Goal: Transaction & Acquisition: Purchase product/service

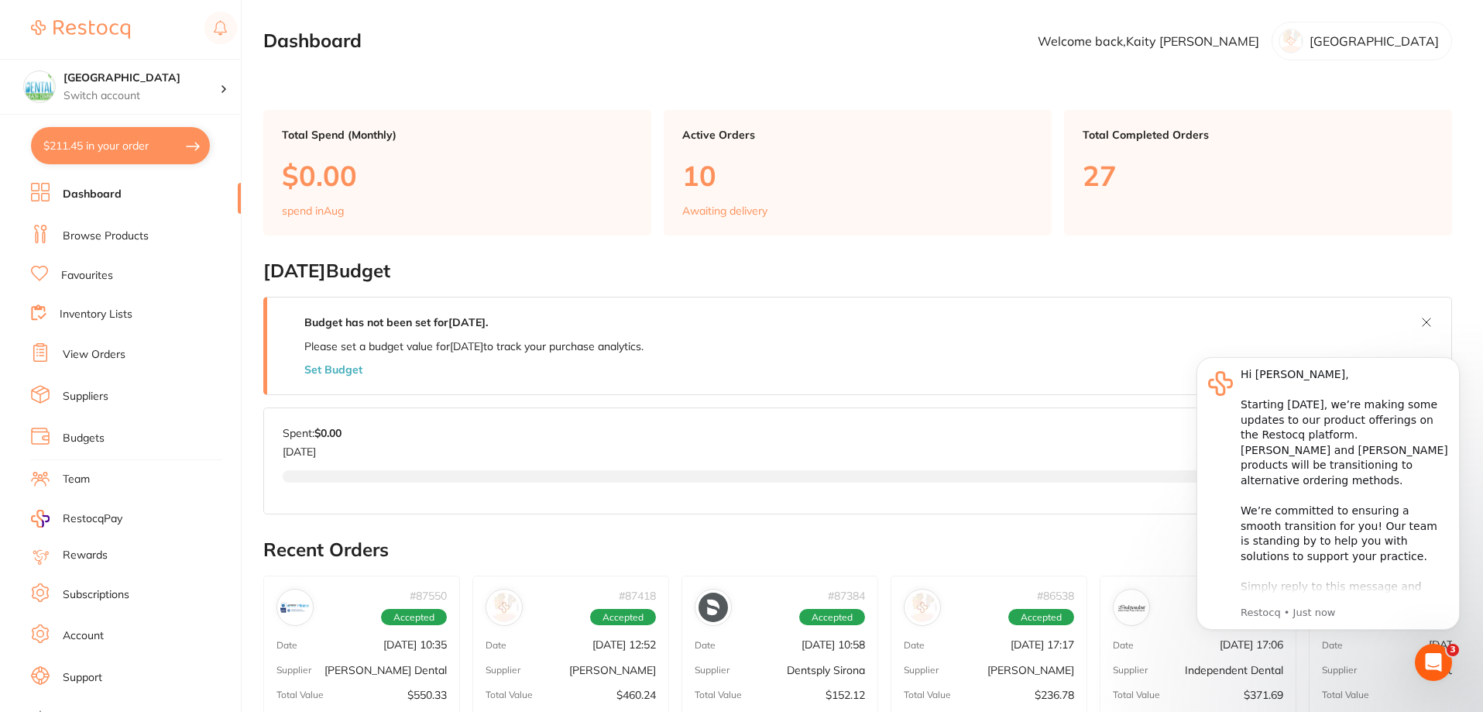
click at [166, 129] on button "$211.45 in your order" at bounding box center [120, 145] width 179 height 37
checkbox input "true"
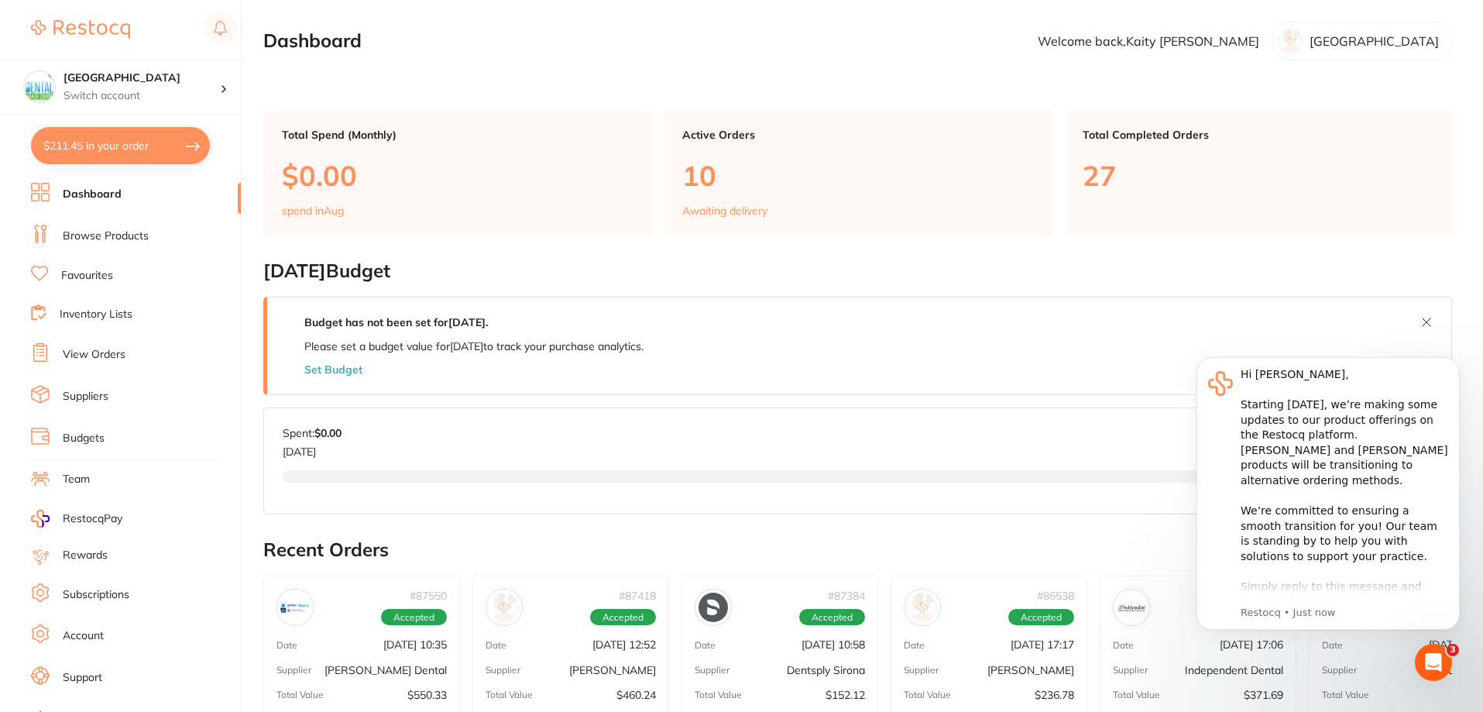
checkbox input "true"
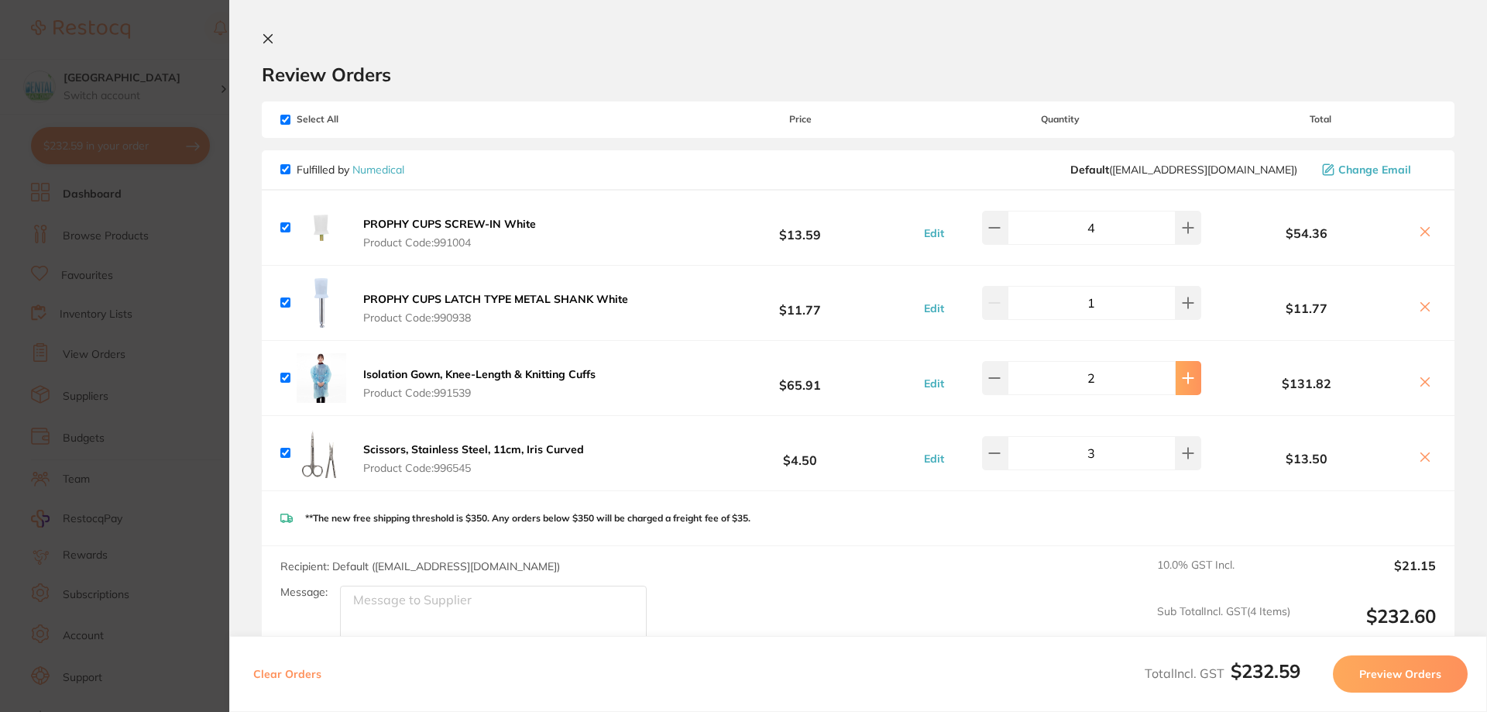
click at [1182, 234] on icon at bounding box center [1187, 227] width 12 height 12
click at [996, 362] on div "Isolation Gown, Knee-Length & Knitting Cuffs Product Code: 991539 $65.91 Edit 3…" at bounding box center [858, 378] width 1192 height 74
click at [996, 234] on icon at bounding box center [994, 227] width 12 height 12
type input "2"
click at [1188, 228] on button at bounding box center [1188, 228] width 26 height 34
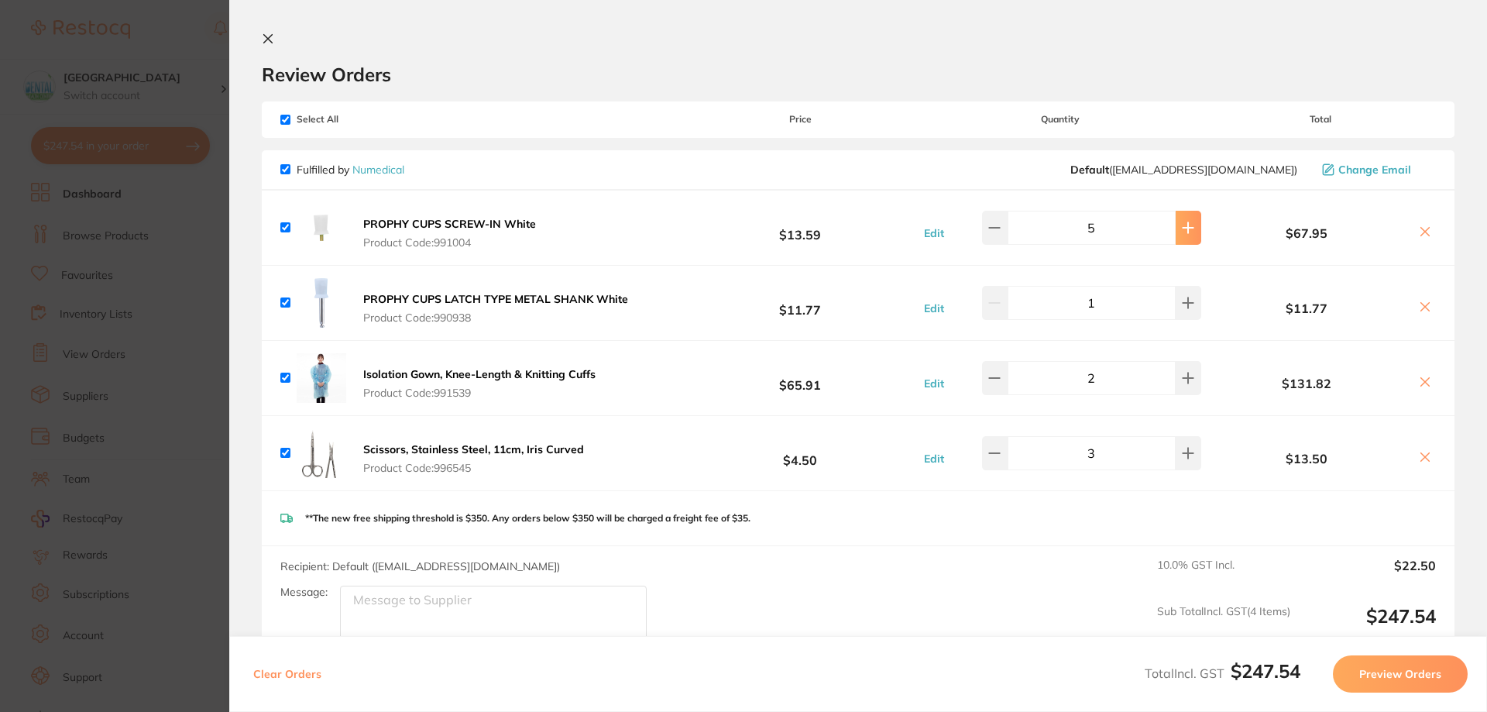
click at [1188, 228] on button at bounding box center [1188, 228] width 26 height 34
type input "6"
click at [282, 118] on input "checkbox" at bounding box center [285, 120] width 10 height 10
checkbox input "false"
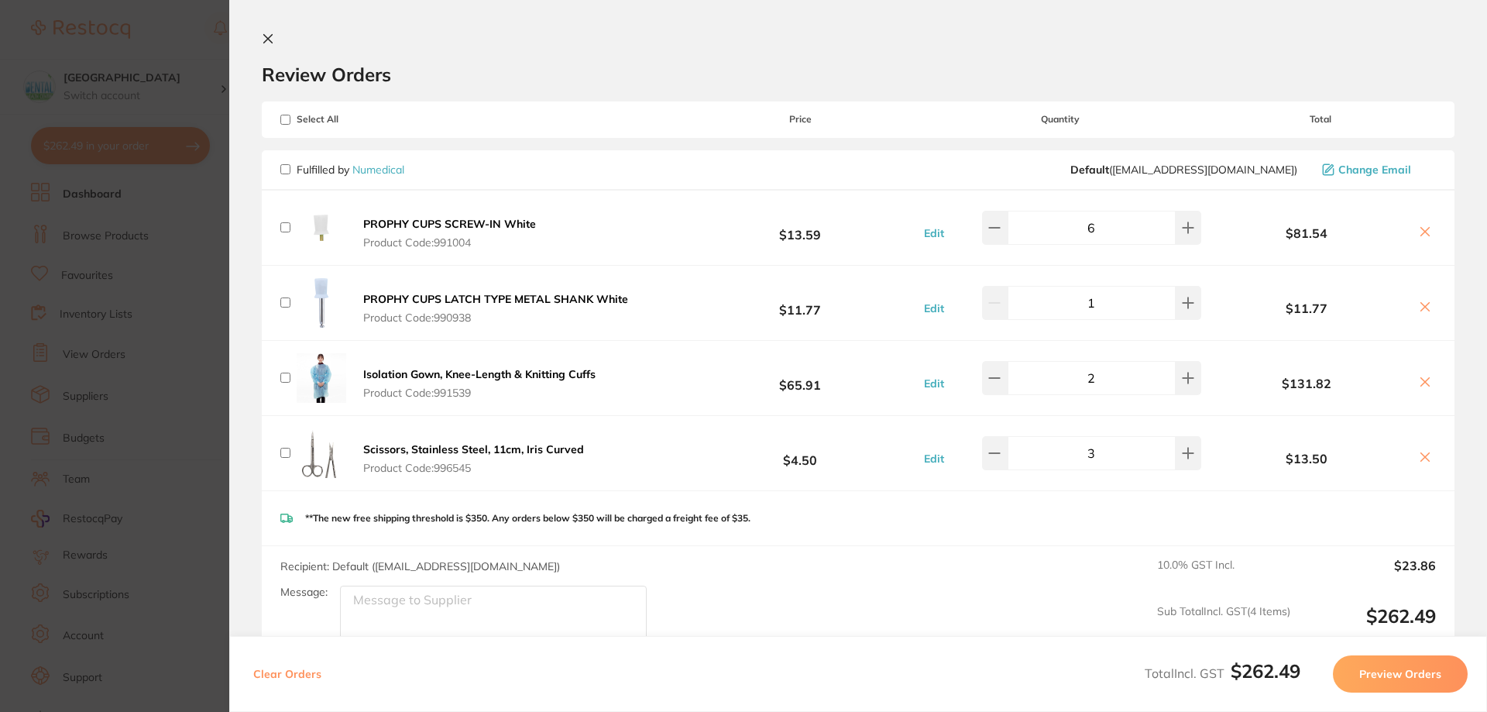
checkbox input "false"
drag, startPoint x: 280, startPoint y: 162, endPoint x: 282, endPoint y: 173, distance: 10.9
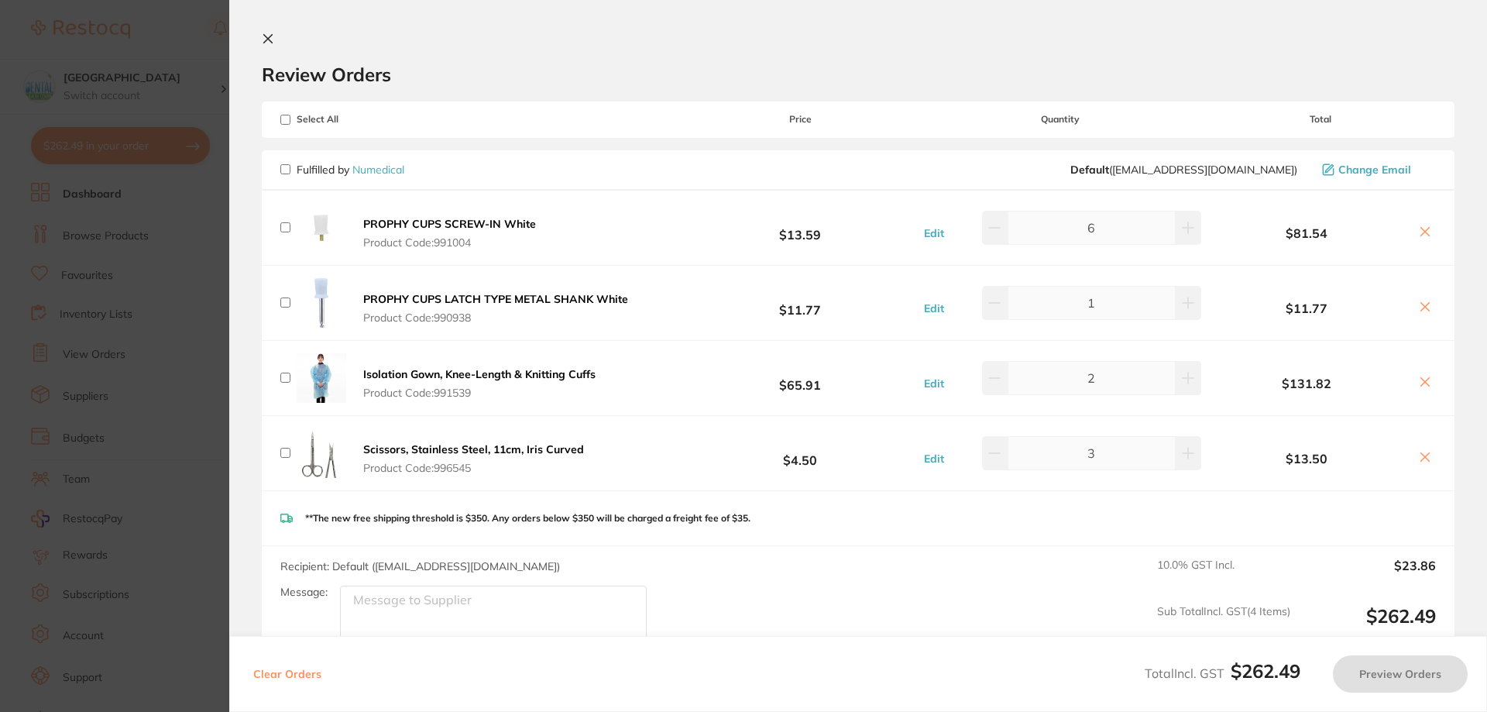
click at [282, 173] on span "Fulfilled by Numedical" at bounding box center [342, 170] width 124 height 14
click at [282, 173] on input "checkbox" at bounding box center [285, 169] width 10 height 10
checkbox input "true"
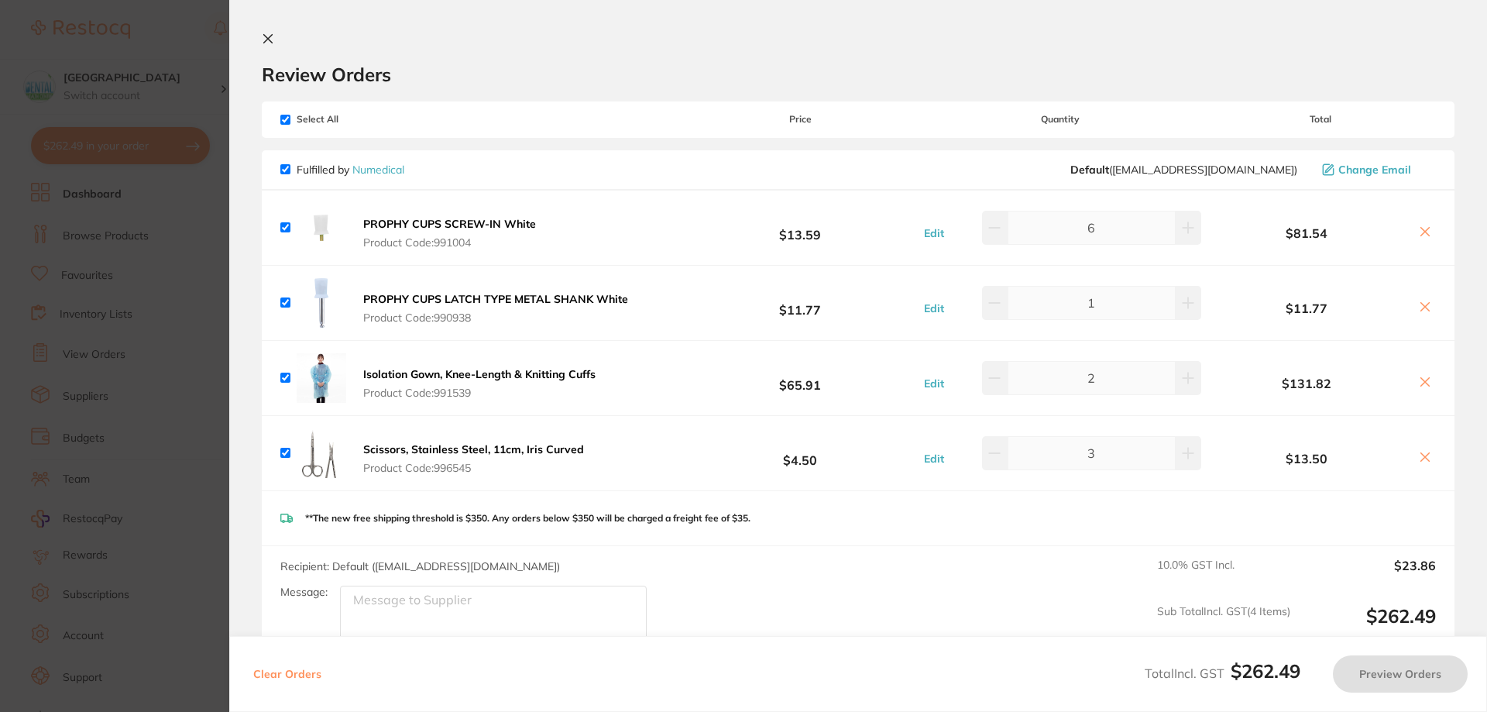
checkbox input "true"
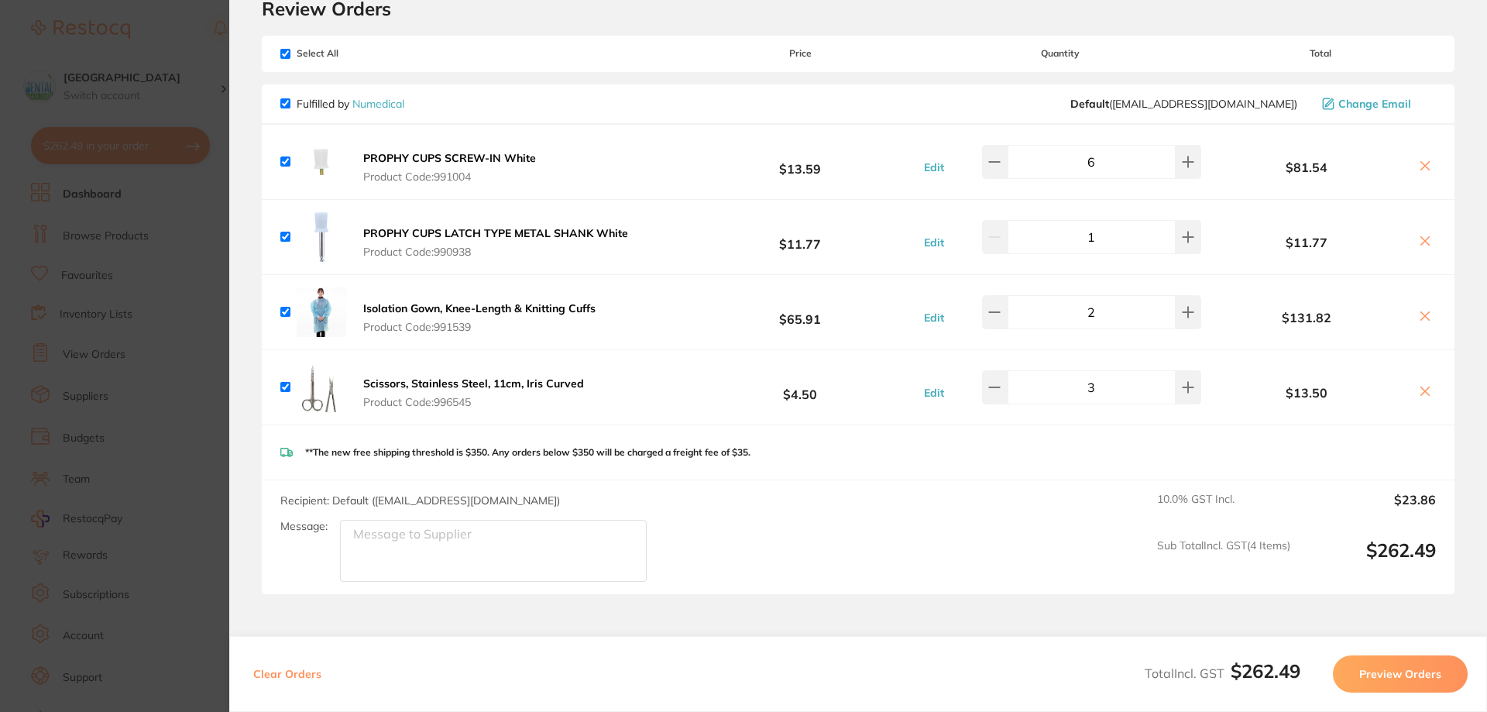
scroll to position [39, 0]
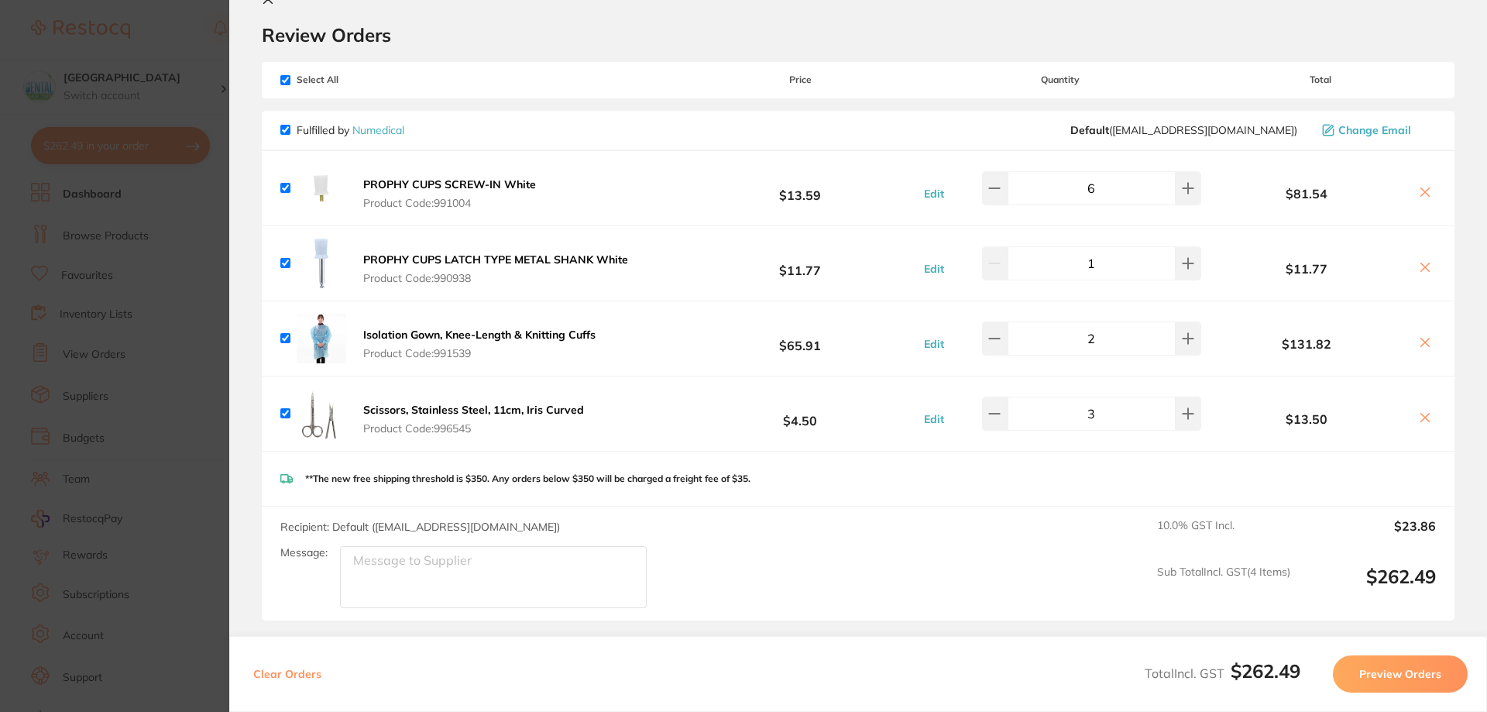
click at [927, 343] on button "Edit" at bounding box center [933, 344] width 29 height 14
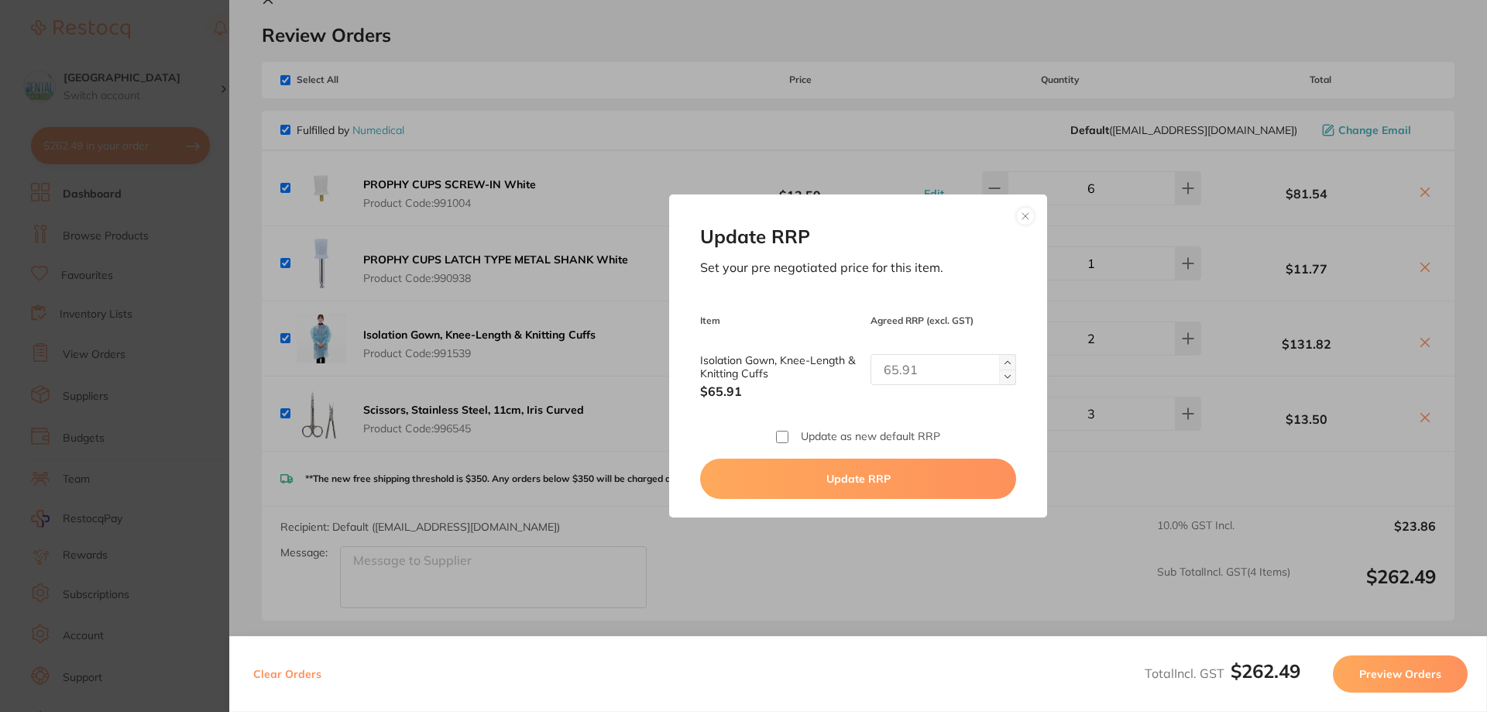
click at [913, 369] on input "Isolation Gown, Knee-Length & Knitting Cuffs" at bounding box center [943, 369] width 146 height 31
type input "72.50"
click at [874, 426] on div "Update RRP Set your pre negotiated price for this item. Item Agreed RRP (excl. …" at bounding box center [857, 355] width 377 height 322
click at [827, 437] on label "Update as new default RRP" at bounding box center [870, 436] width 139 height 12
click at [788, 437] on input "Update as new default RRP" at bounding box center [782, 436] width 12 height 12
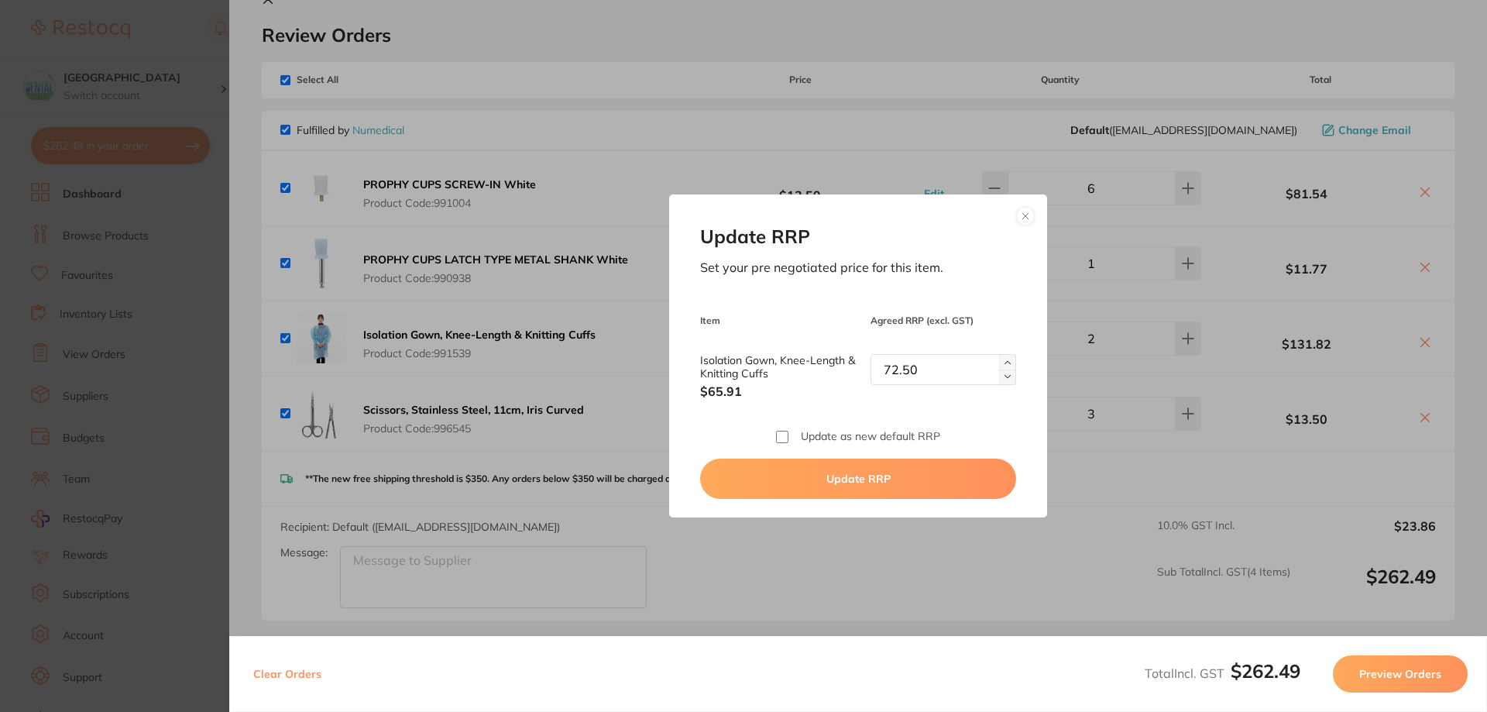
checkbox input "true"
click at [827, 467] on button "Update RRP" at bounding box center [857, 478] width 315 height 40
checkbox input "false"
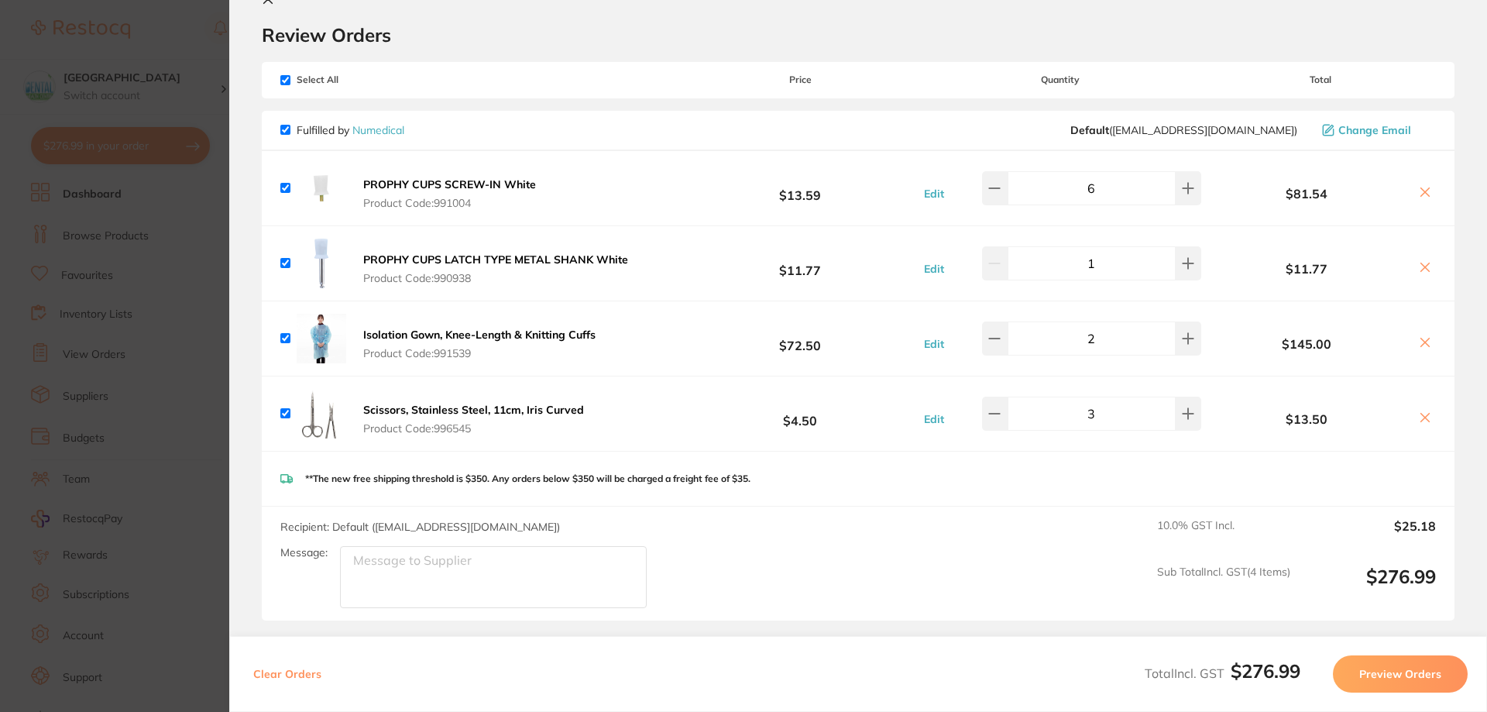
drag, startPoint x: 488, startPoint y: 279, endPoint x: 465, endPoint y: 262, distance: 28.2
click at [438, 279] on span "Product Code: 990938" at bounding box center [495, 278] width 265 height 12
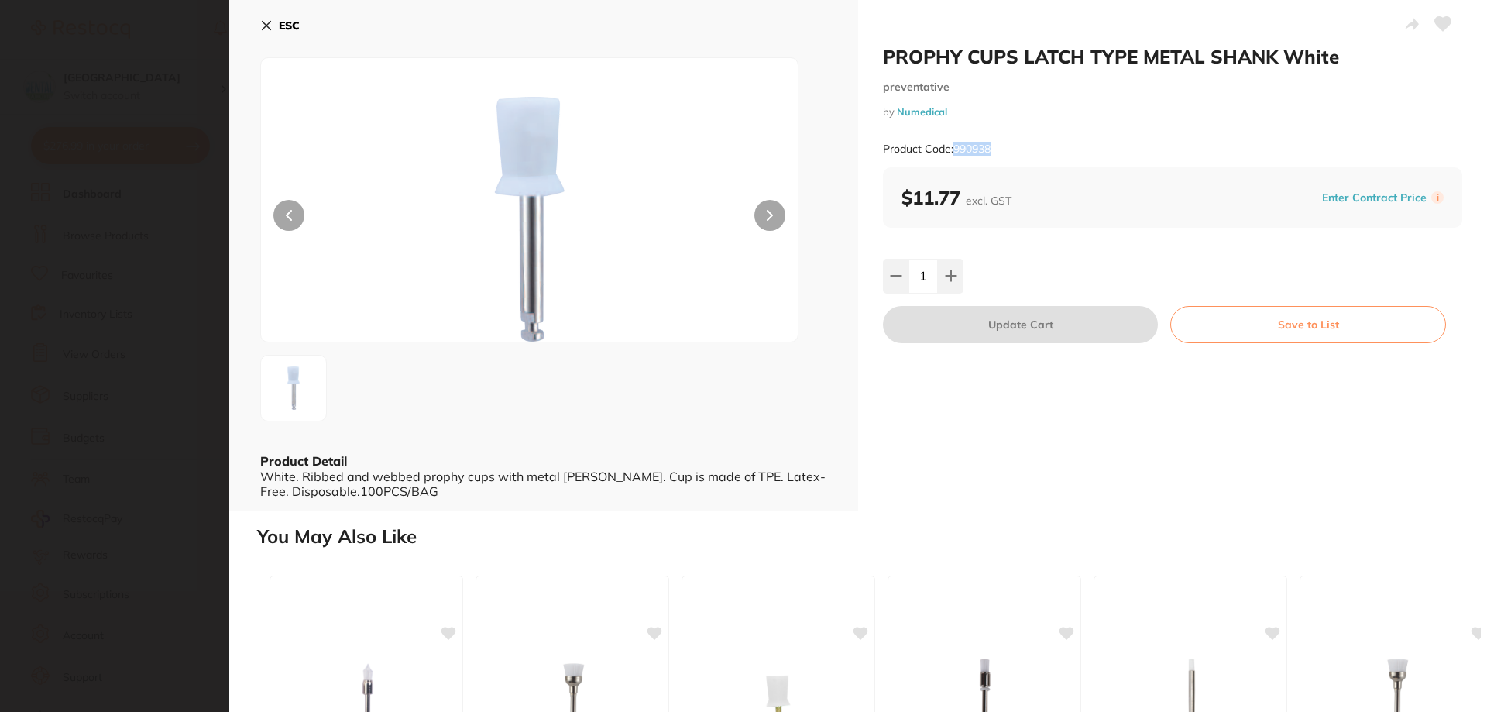
drag, startPoint x: 996, startPoint y: 140, endPoint x: 952, endPoint y: 146, distance: 43.8
click at [952, 146] on div "Product Code: 990938" at bounding box center [1172, 149] width 579 height 38
copy small "990938"
drag, startPoint x: 276, startPoint y: 33, endPoint x: 297, endPoint y: 43, distance: 24.2
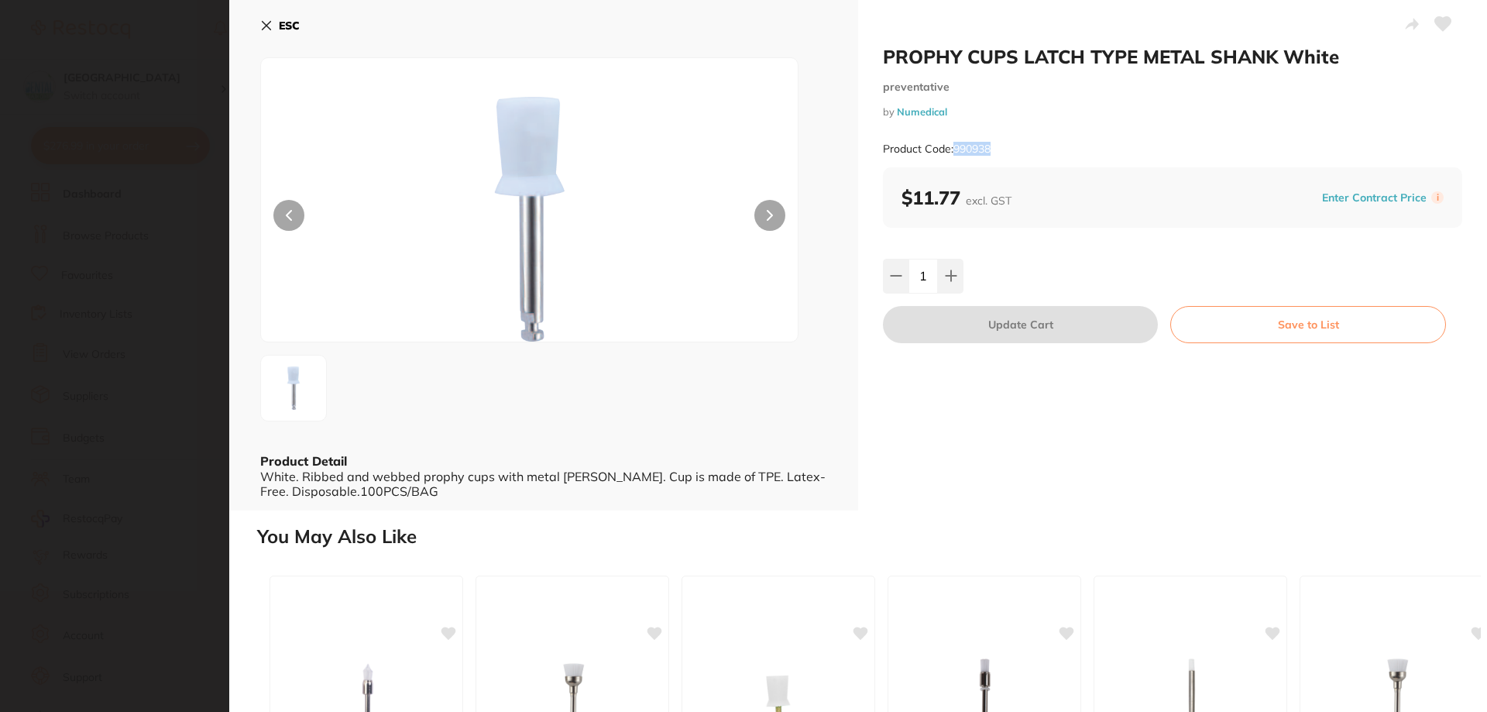
click at [275, 33] on button "ESC" at bounding box center [279, 25] width 39 height 26
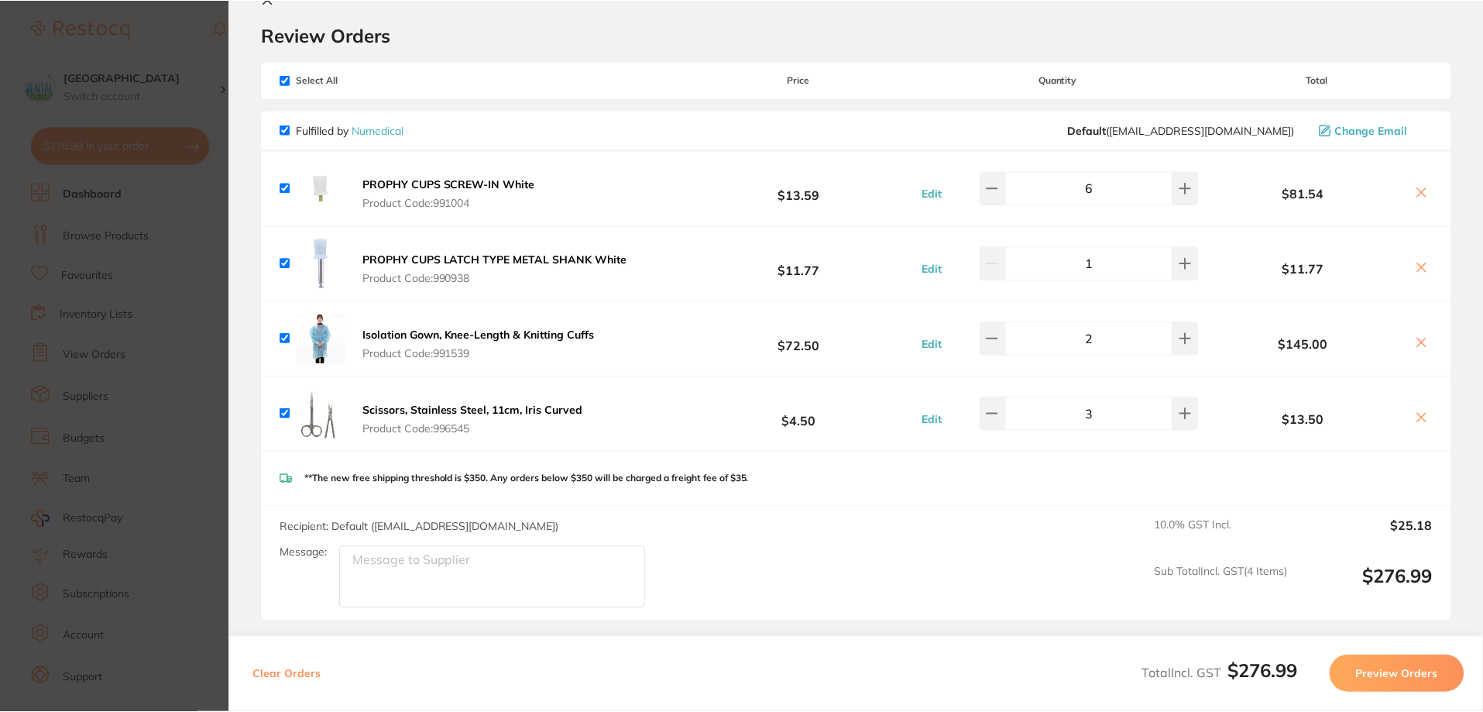
scroll to position [490, 0]
click at [931, 271] on button "Edit" at bounding box center [931, 269] width 29 height 14
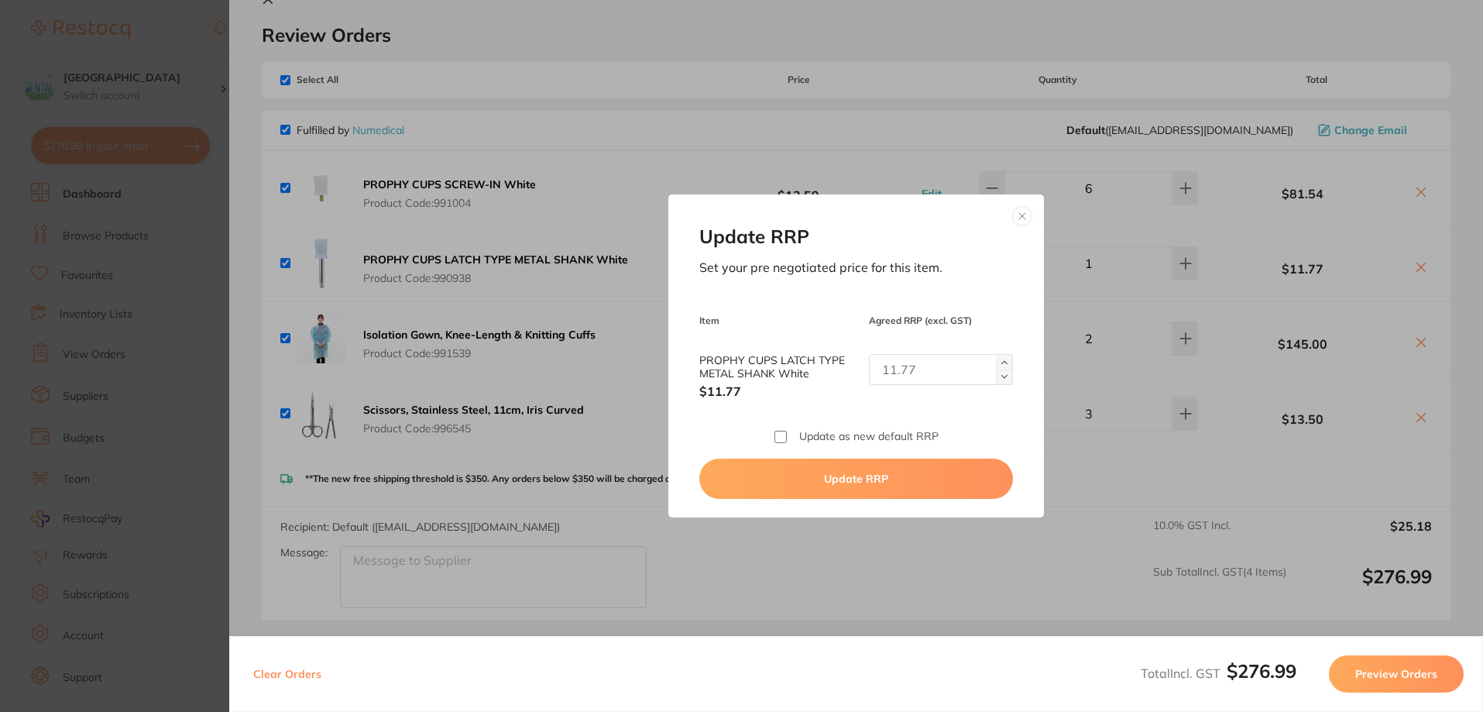
click at [910, 373] on input "PROPHY CUPS LATCH TYPE METAL SHANK White" at bounding box center [941, 369] width 145 height 31
type input "12.95"
click at [912, 436] on label "Update as new default RRP" at bounding box center [868, 436] width 139 height 12
click at [787, 436] on input "Update as new default RRP" at bounding box center [780, 436] width 12 height 12
checkbox input "true"
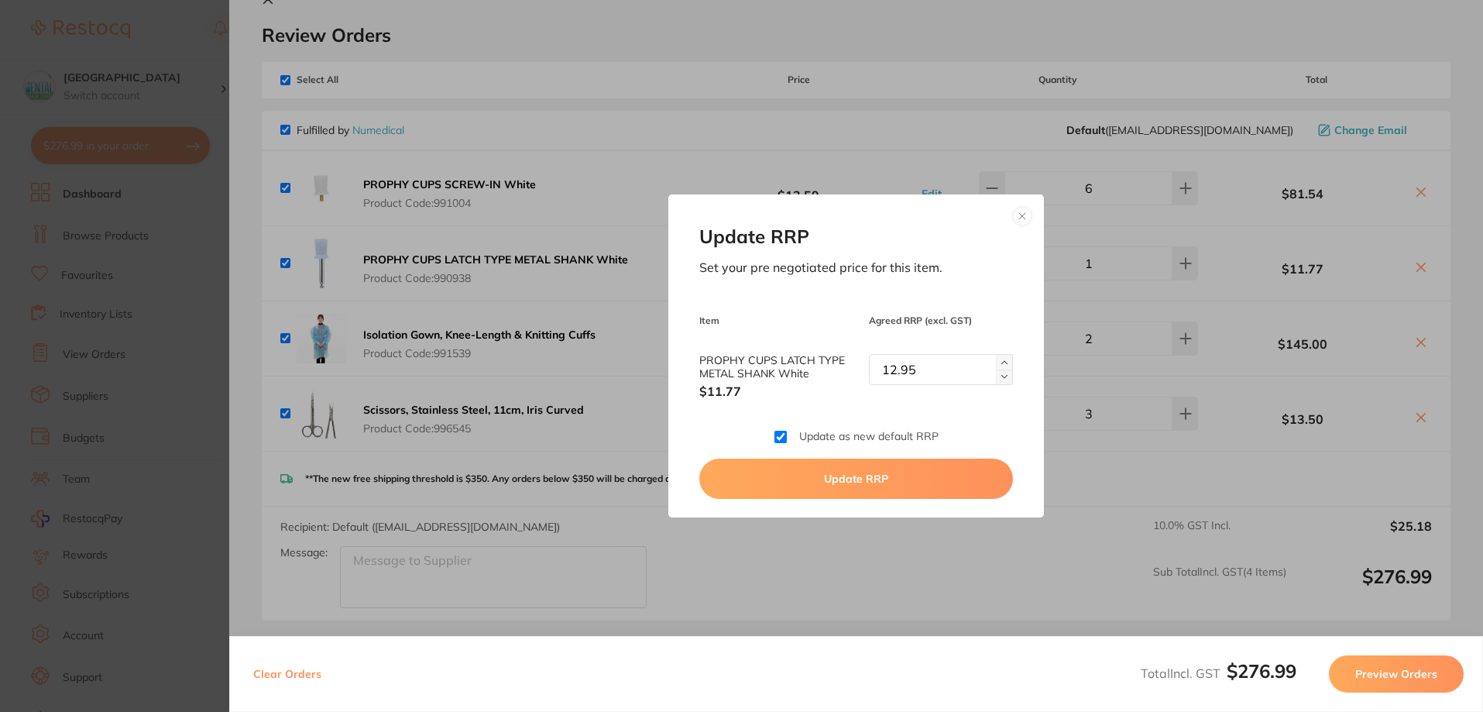
click at [900, 462] on button "Update RRP" at bounding box center [856, 478] width 314 height 40
checkbox input "false"
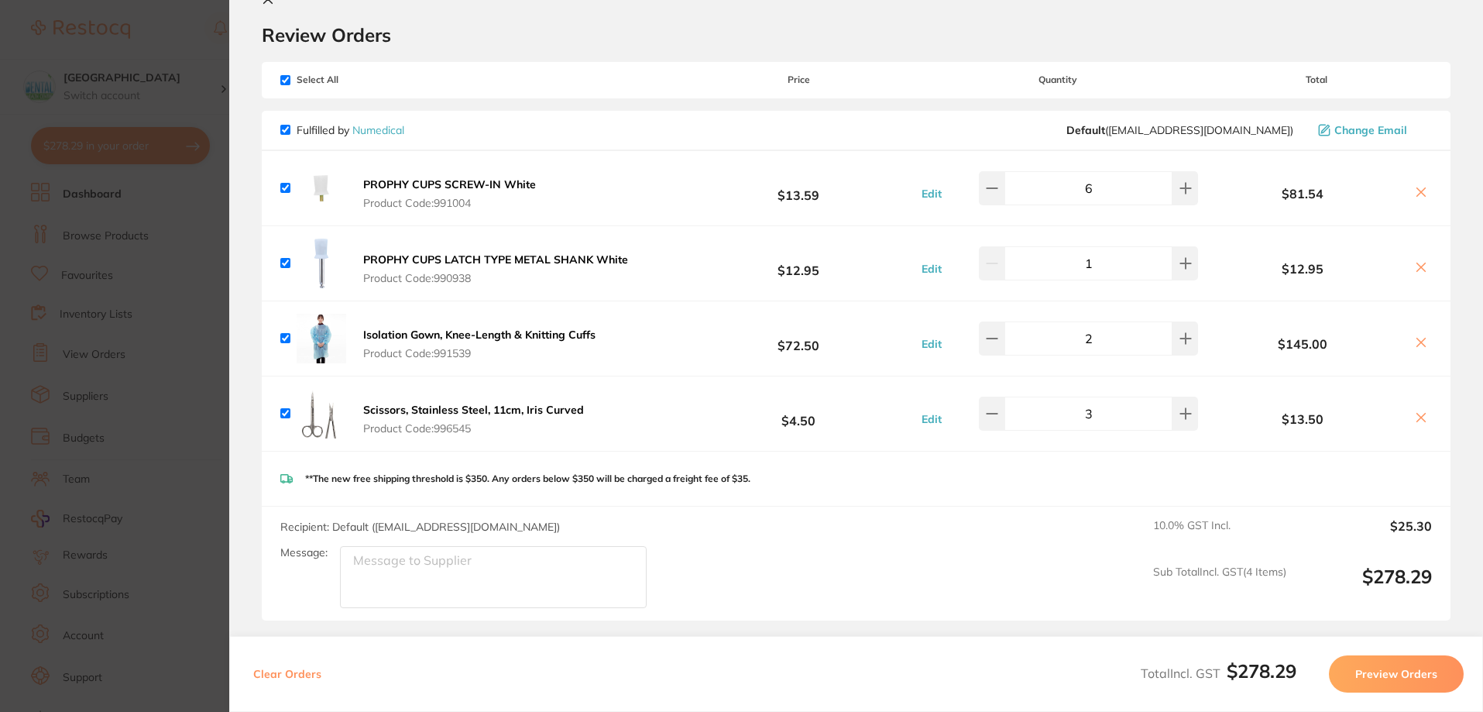
click at [926, 189] on button "Edit" at bounding box center [931, 194] width 29 height 14
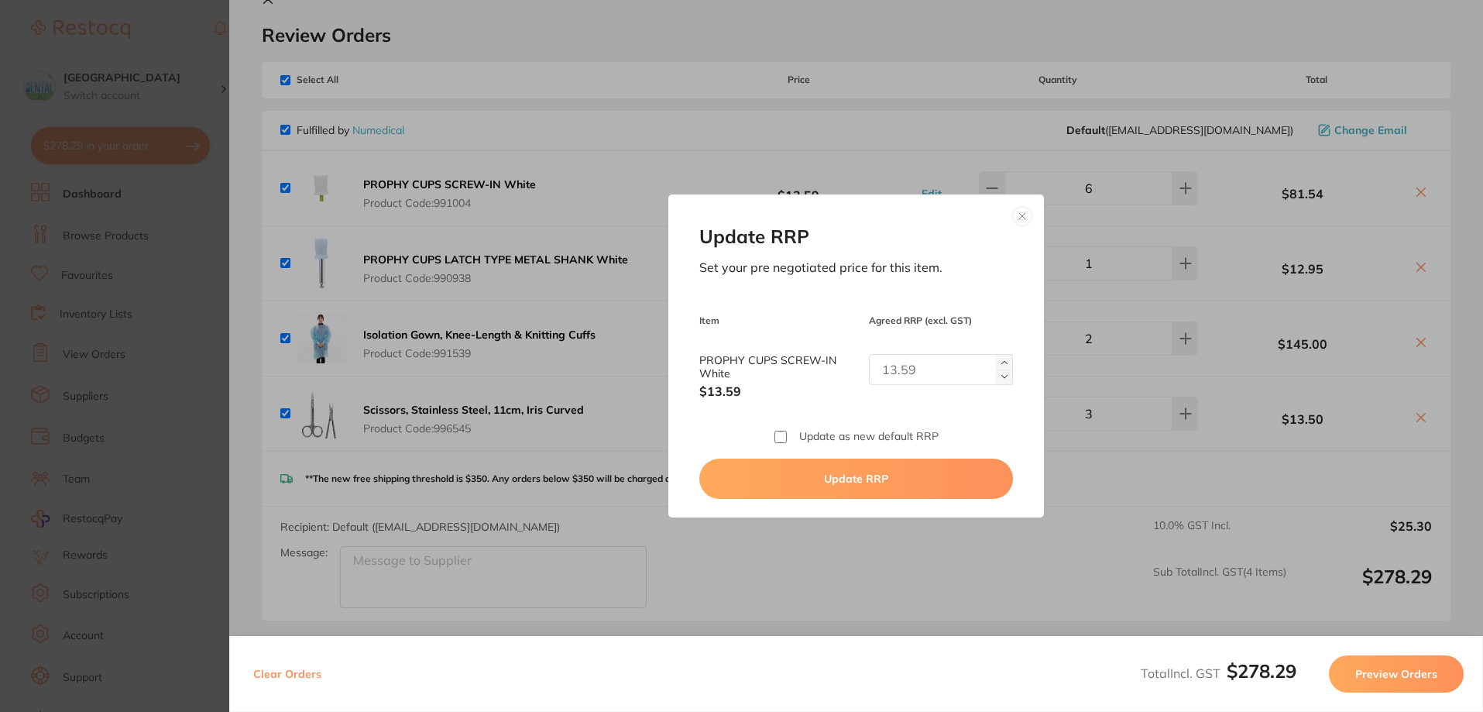
drag, startPoint x: 899, startPoint y: 377, endPoint x: 886, endPoint y: 377, distance: 12.4
click at [893, 377] on input "PROPHY CUPS SCREW-IN White" at bounding box center [941, 369] width 145 height 31
type input "14.95"
click at [915, 444] on div "Update RRP Set your pre negotiated price for this item. Item Agreed RRP (excl. …" at bounding box center [856, 355] width 376 height 322
click at [913, 468] on button "Update RRP" at bounding box center [856, 478] width 314 height 40
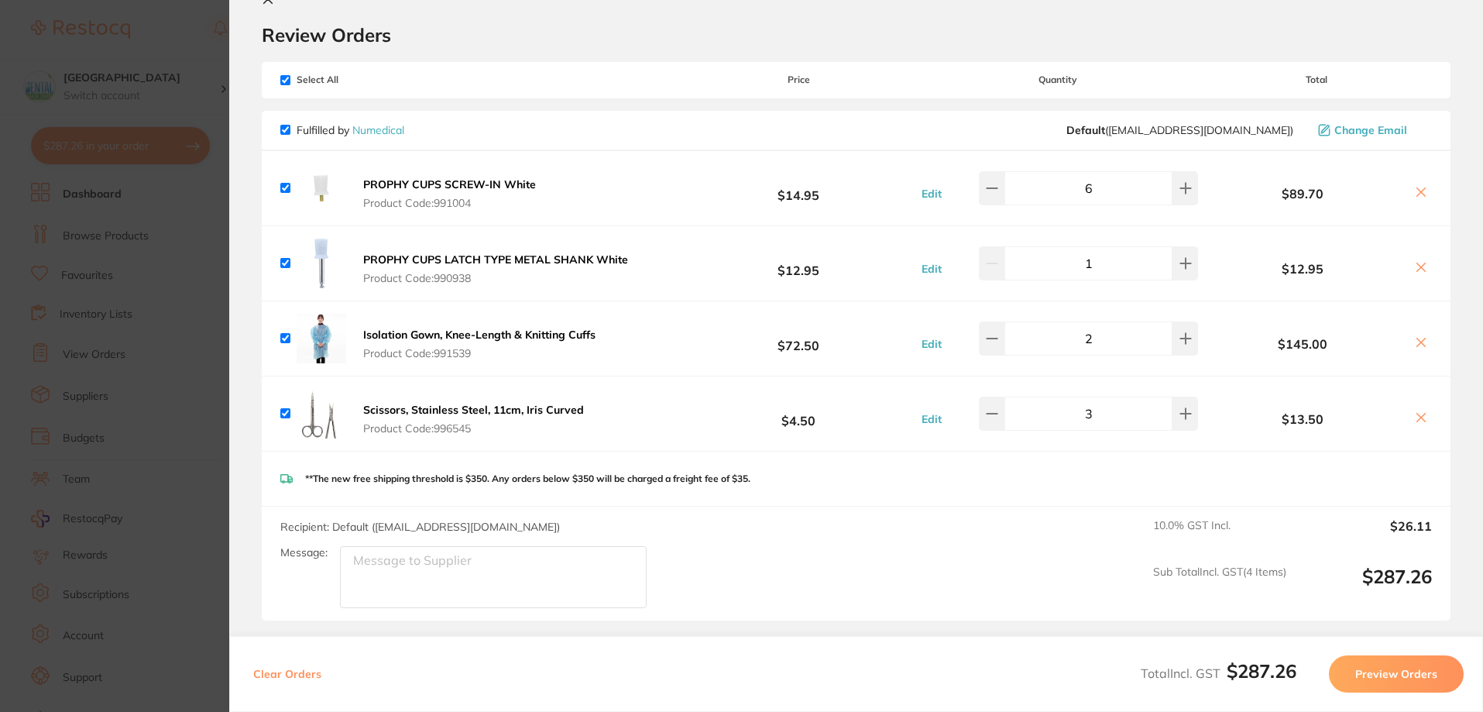
click at [88, 451] on section "Update RRP Set your pre negotiated price for this item. Item Agreed RRP (excl. …" at bounding box center [741, 356] width 1483 height 712
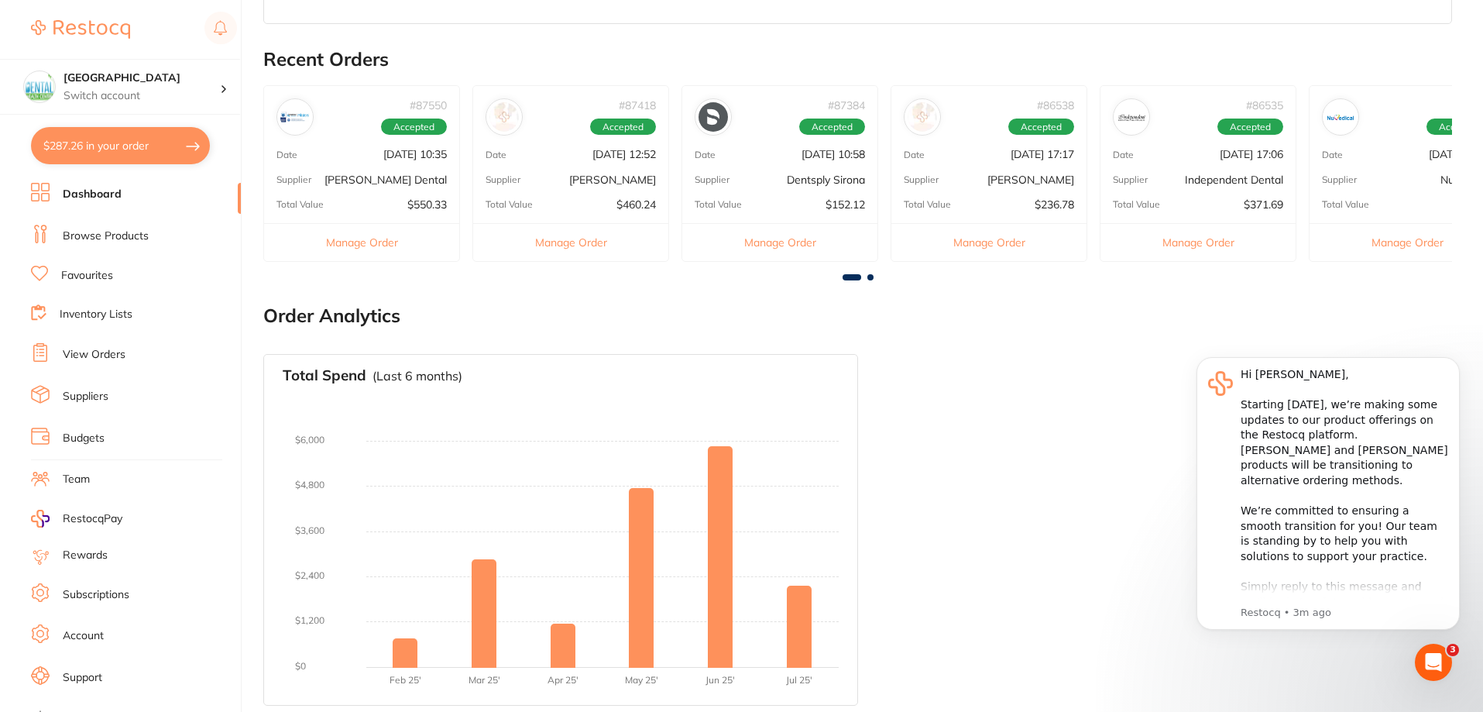
click at [114, 355] on link "View Orders" at bounding box center [94, 354] width 63 height 15
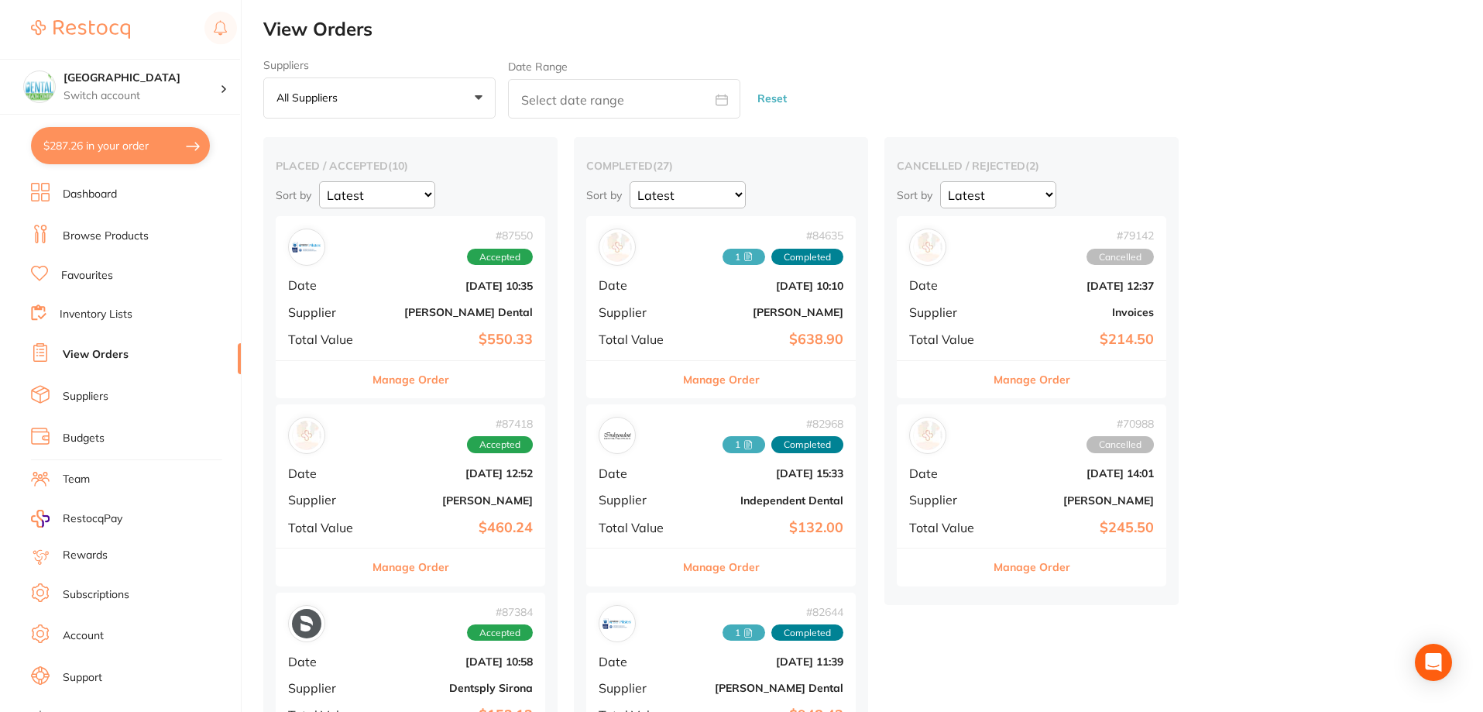
click at [482, 557] on div "Manage Order" at bounding box center [410, 566] width 269 height 38
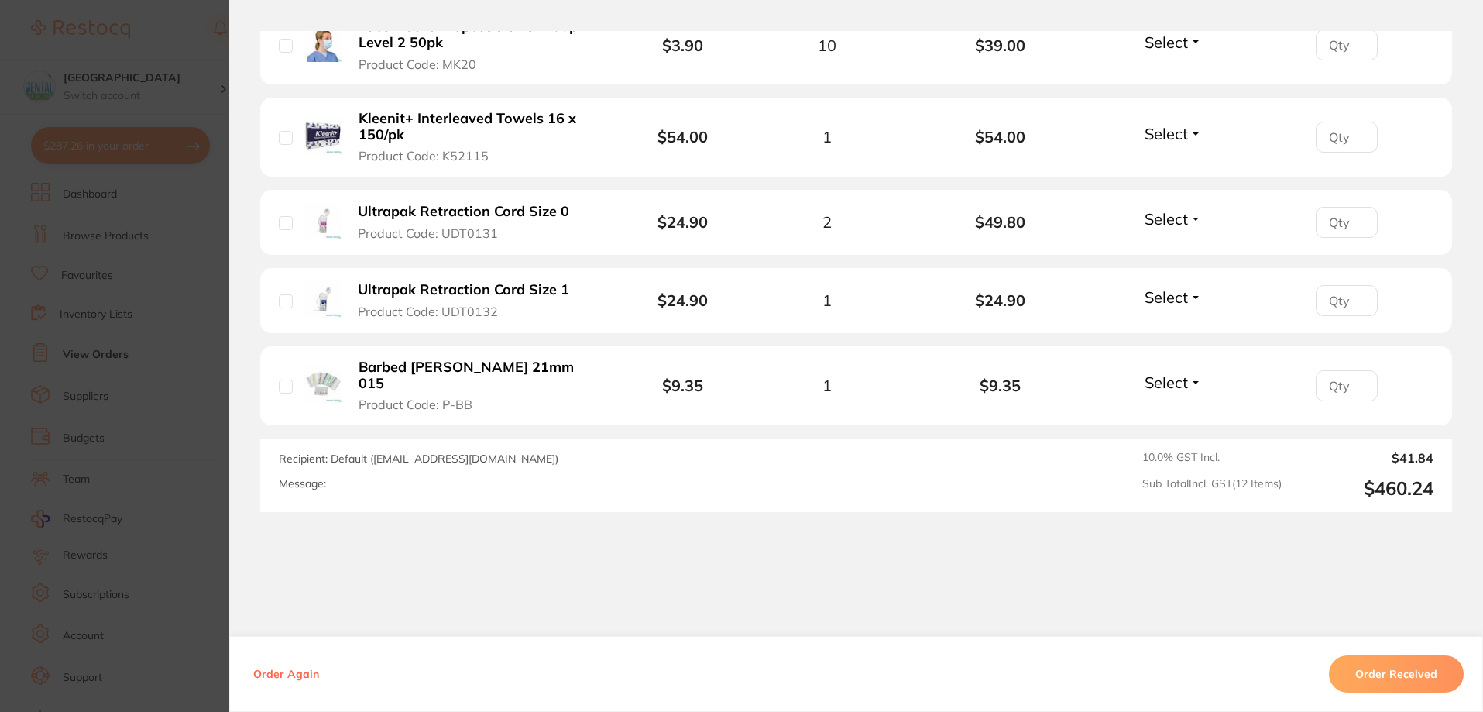
scroll to position [77, 0]
click at [39, 443] on section "Order ID: Restocq- 87418 Order Information Accepted Order Order Date [DATE] 12:…" at bounding box center [741, 356] width 1483 height 712
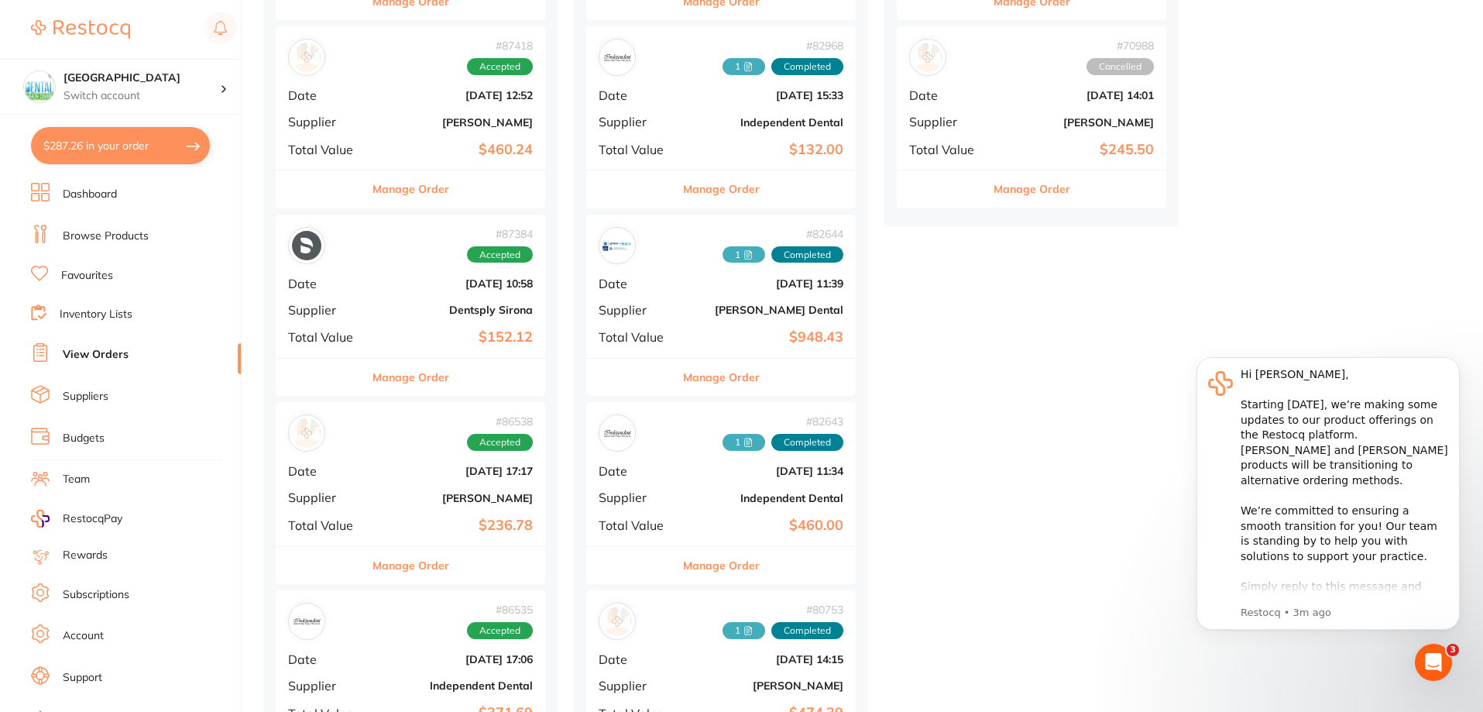
scroll to position [465, 0]
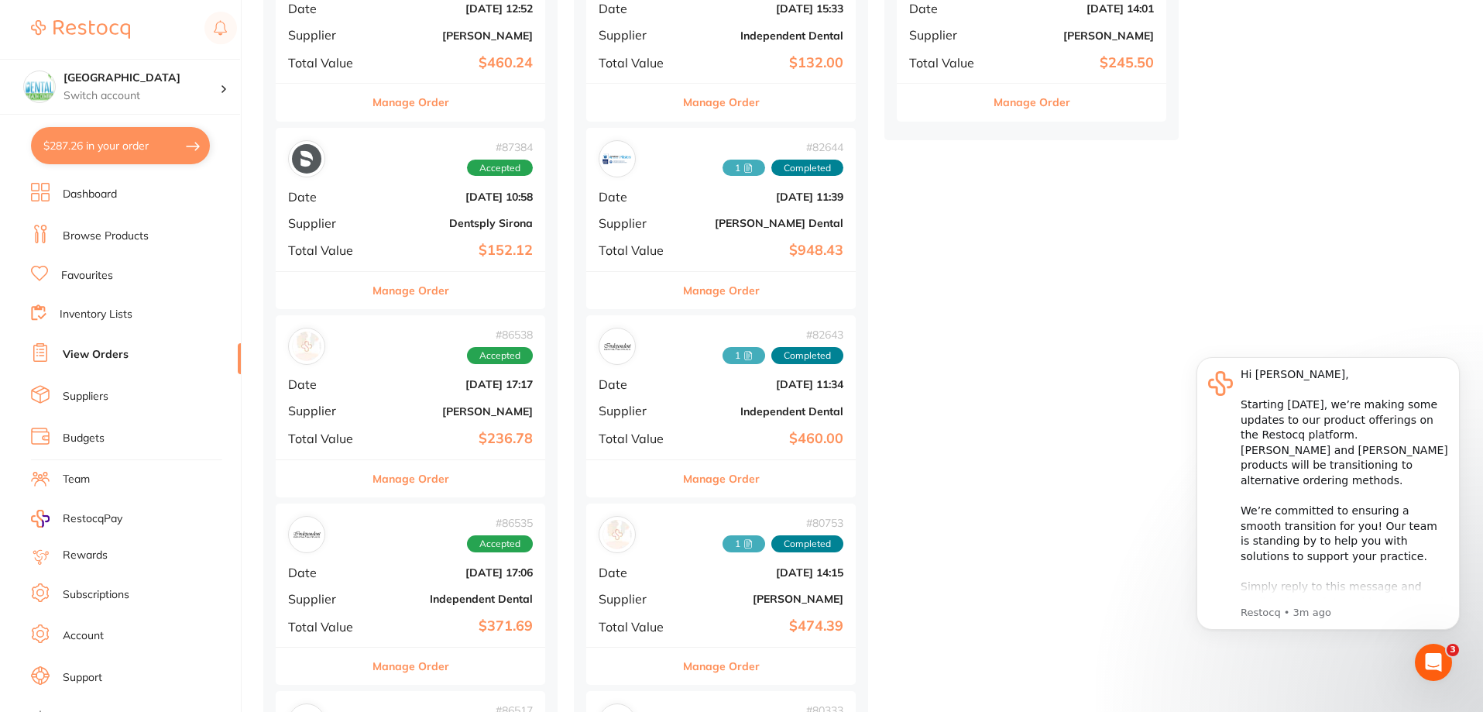
click at [421, 442] on b "$236.78" at bounding box center [455, 438] width 155 height 16
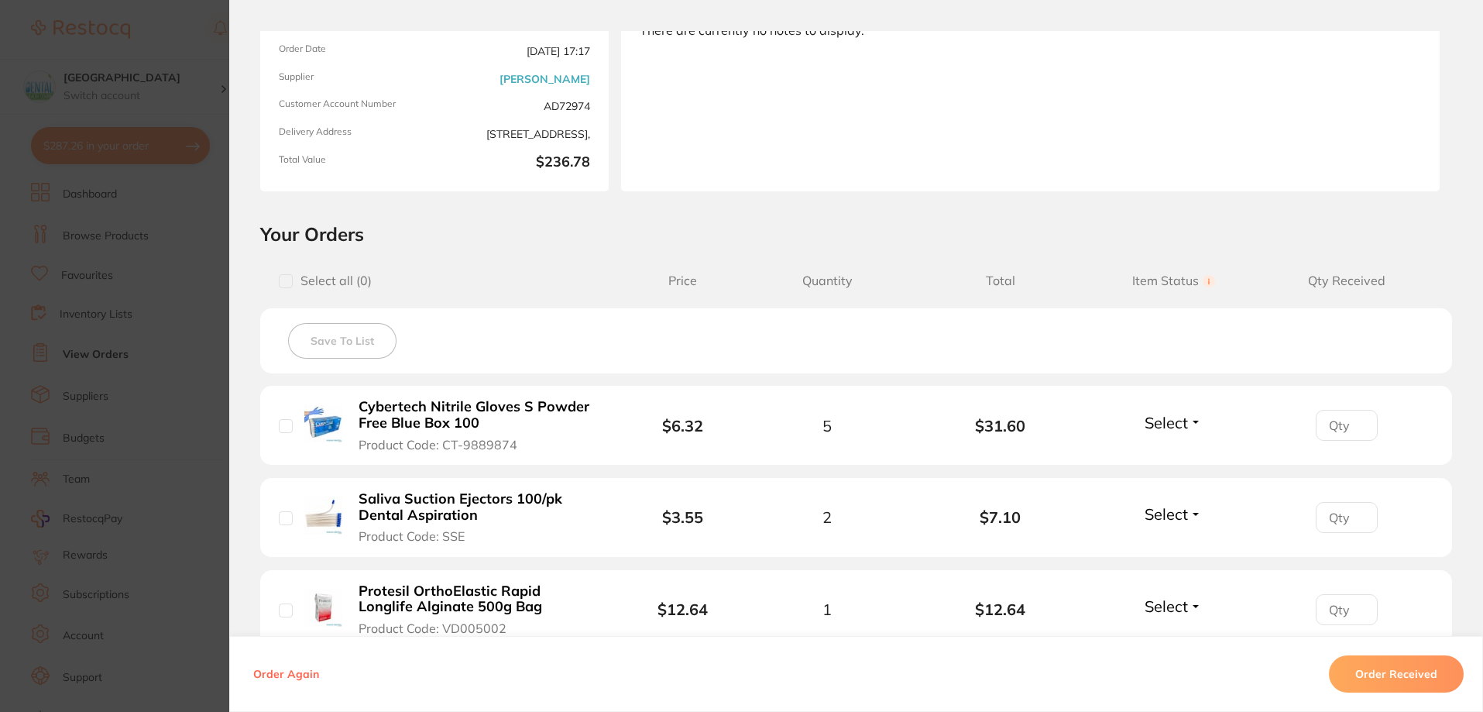
scroll to position [155, 0]
click at [156, 326] on section "Order ID: Restocq- 86538 Order Information Accepted Order Order Date [DATE] 17:…" at bounding box center [741, 356] width 1483 height 712
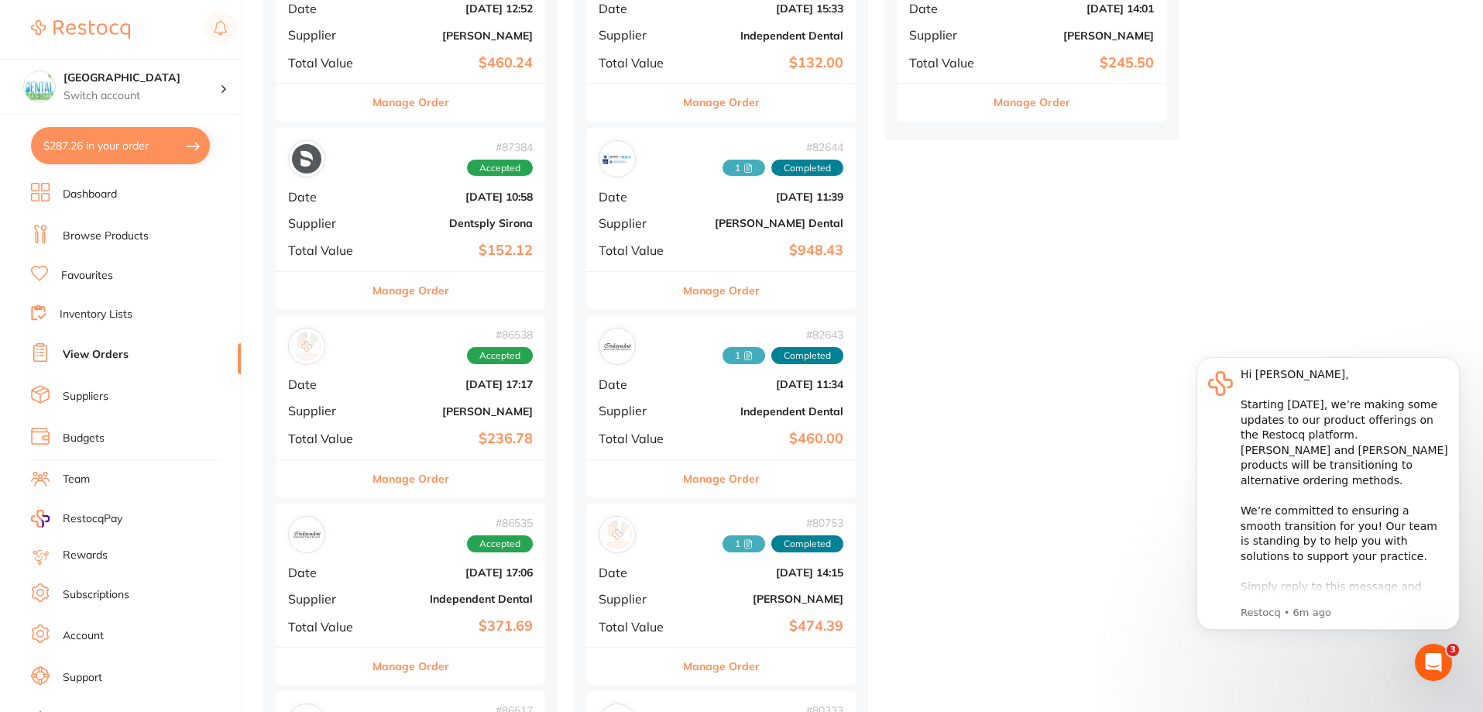
click at [141, 145] on button "$287.26 in your order" at bounding box center [120, 145] width 179 height 37
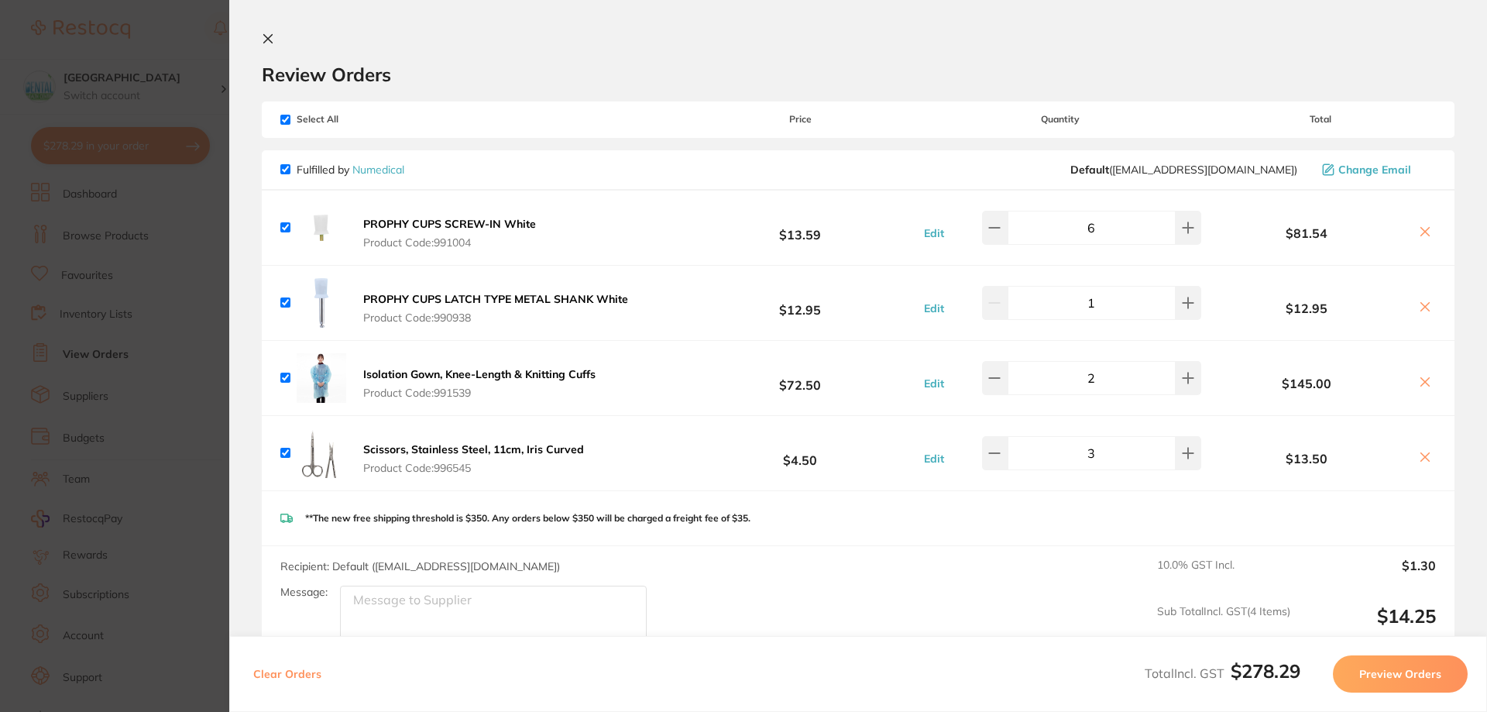
click at [294, 118] on span "Select All" at bounding box center [357, 119] width 155 height 11
click at [284, 122] on input "checkbox" at bounding box center [285, 120] width 10 height 10
checkbox input "false"
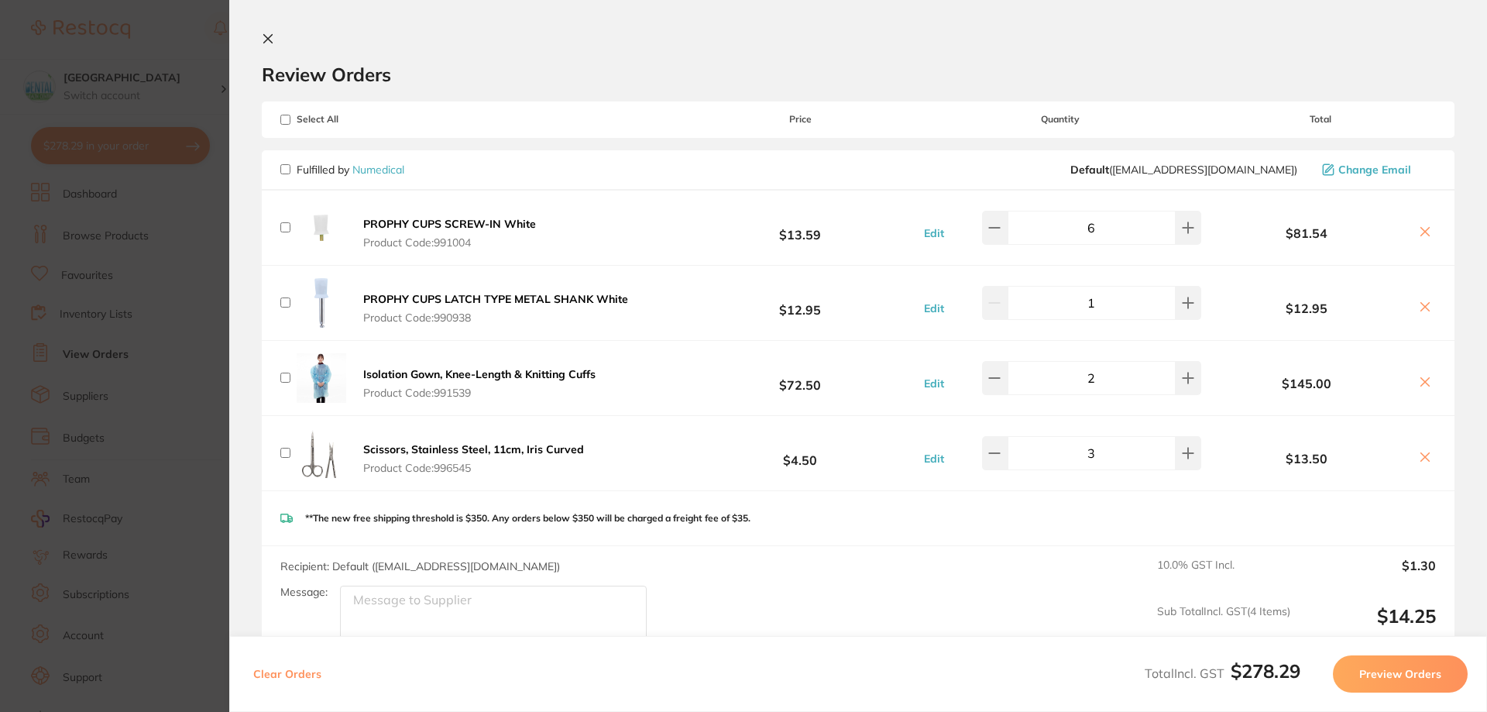
checkbox input "false"
click at [284, 122] on input "checkbox" at bounding box center [285, 120] width 10 height 10
checkbox input "true"
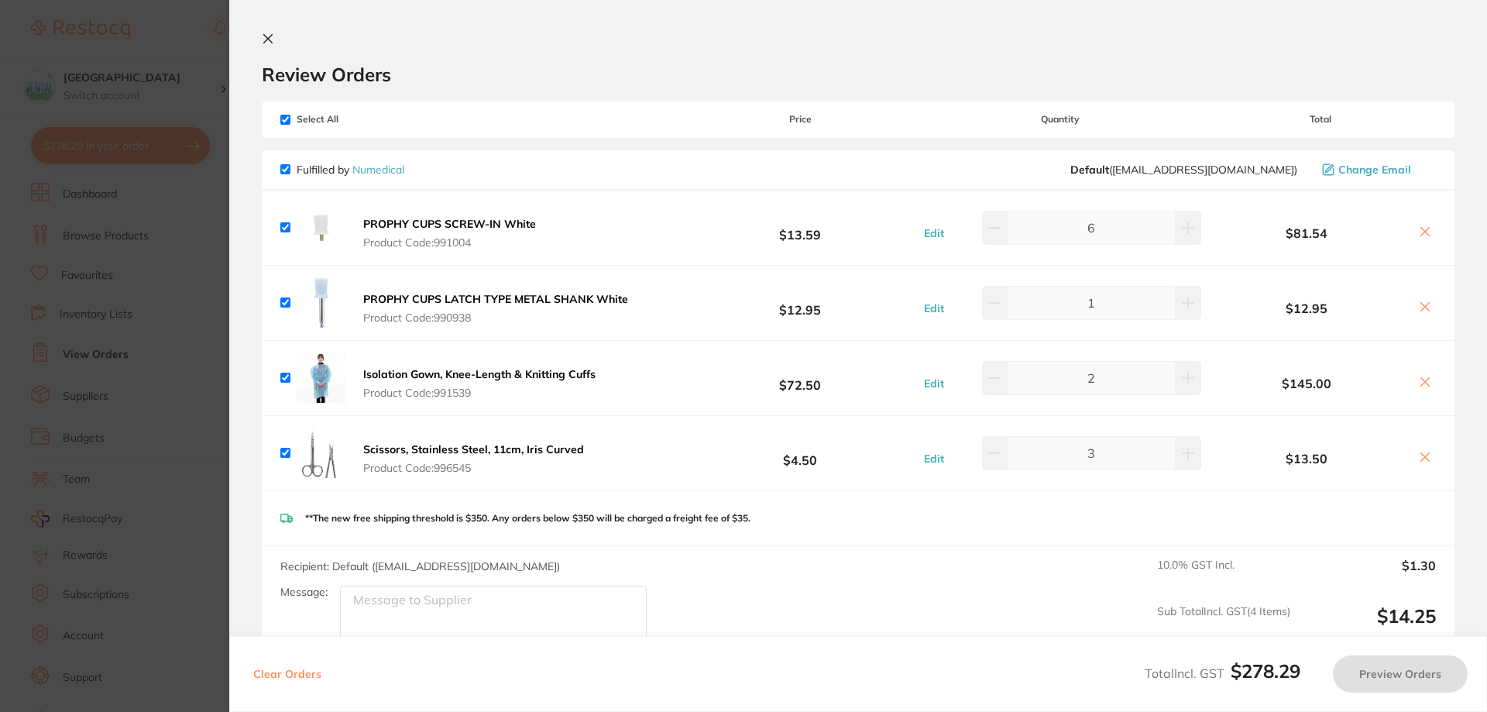
checkbox input "true"
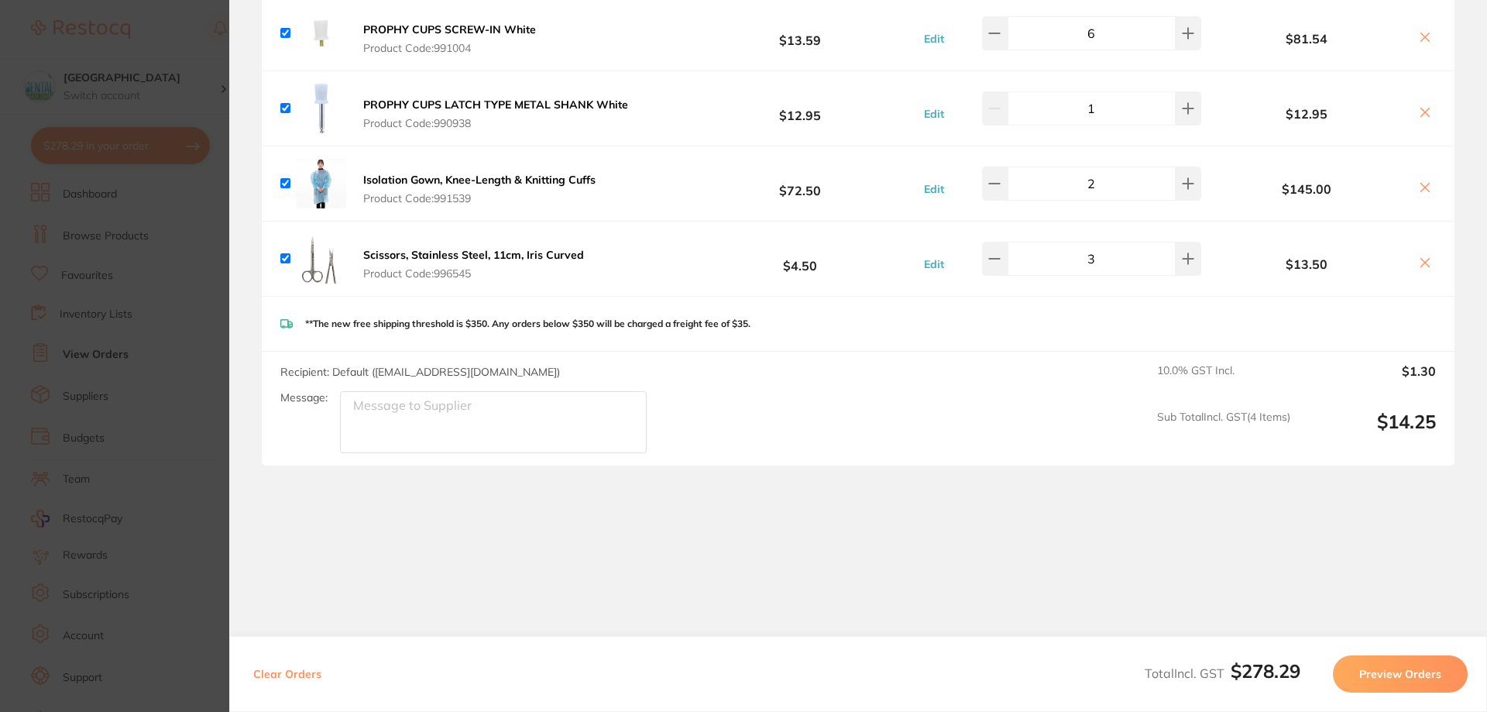
scroll to position [117, 0]
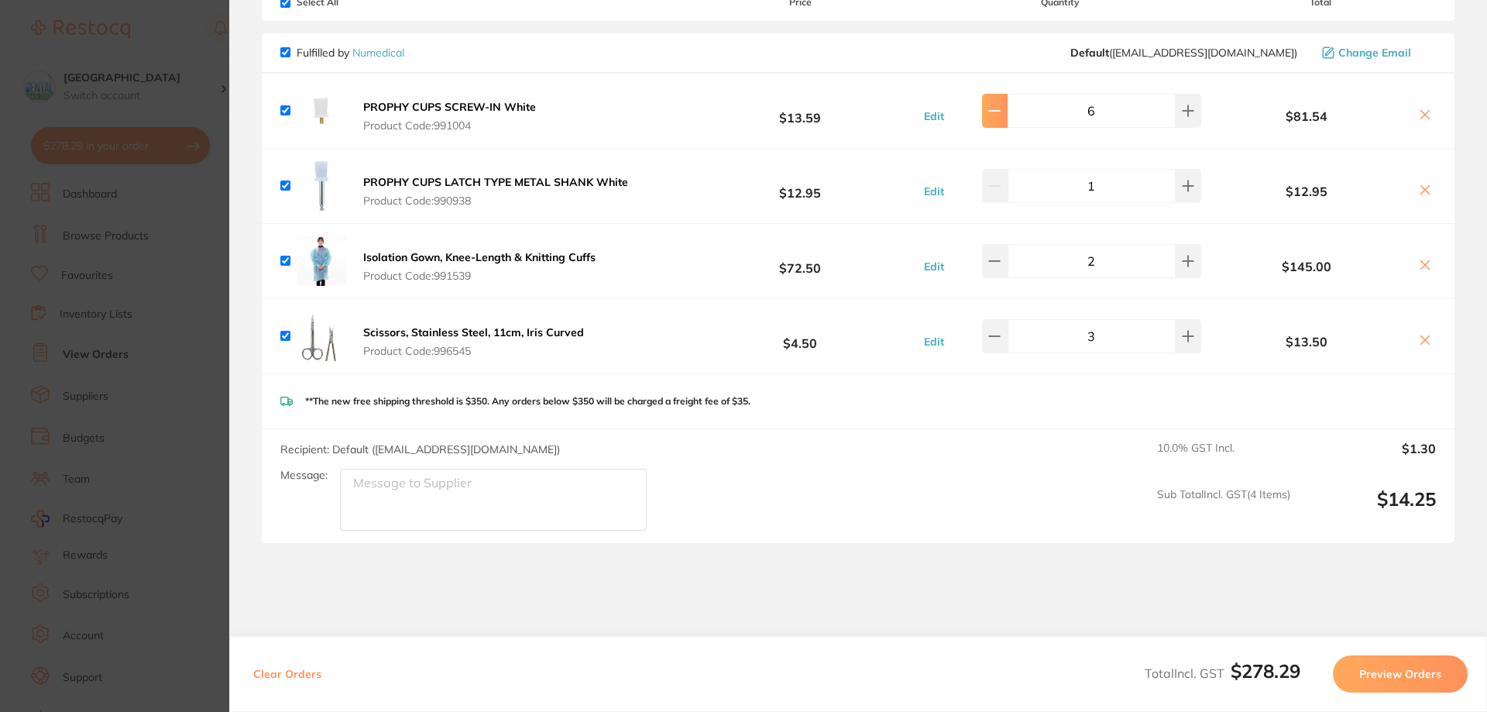
click at [1006, 120] on button at bounding box center [995, 111] width 26 height 34
click at [1175, 121] on button at bounding box center [1188, 111] width 26 height 34
type input "7"
click at [1175, 128] on button at bounding box center [1188, 111] width 26 height 34
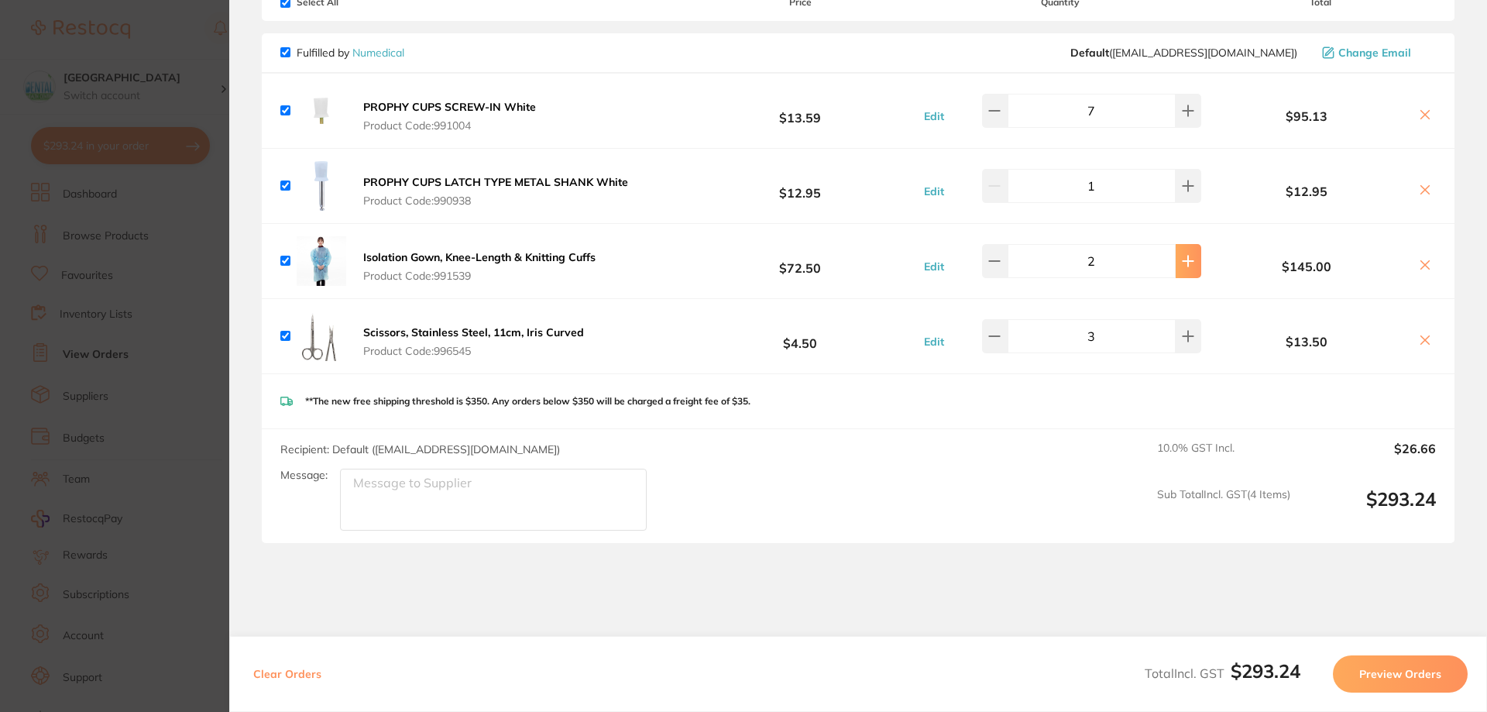
type input "3"
click at [989, 110] on button at bounding box center [995, 111] width 26 height 34
type input "6"
click at [1388, 679] on button "Preview Orders" at bounding box center [1399, 673] width 135 height 37
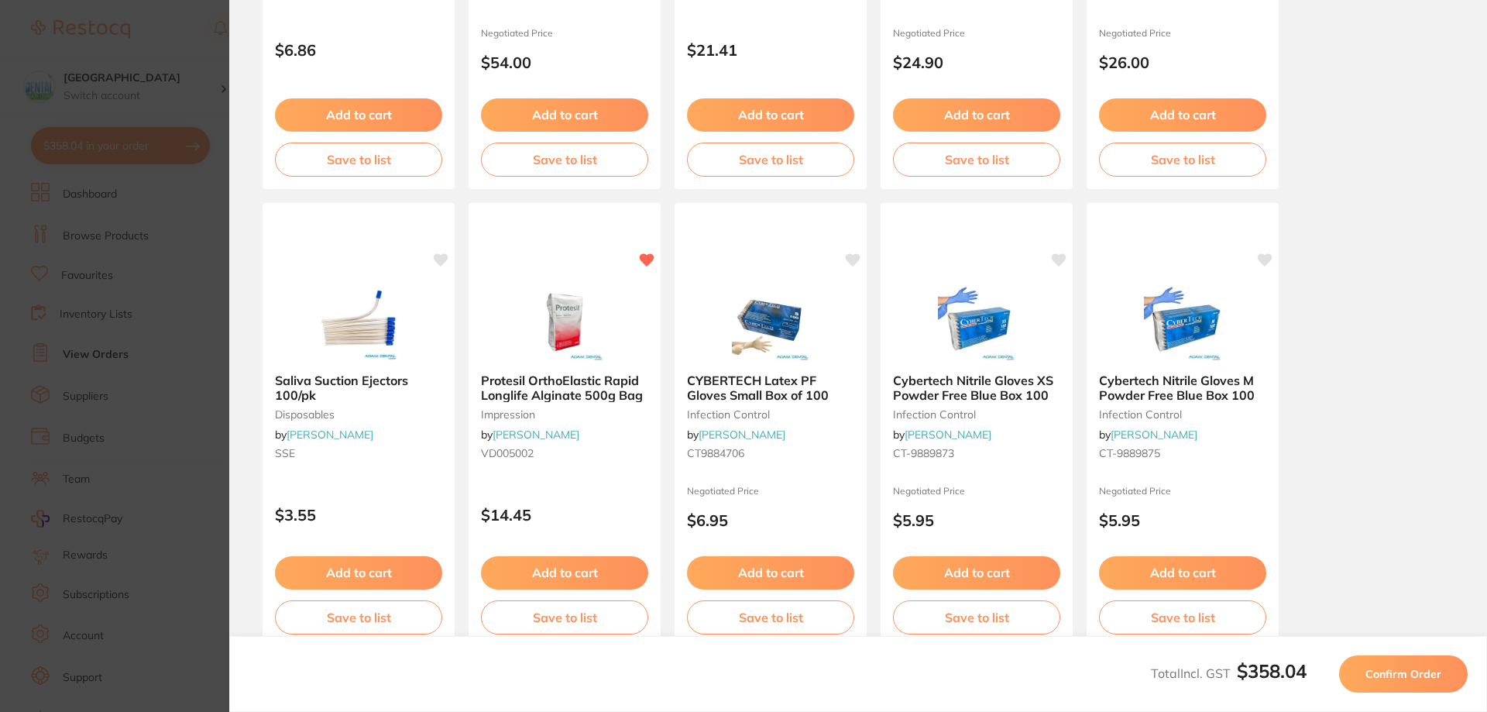
scroll to position [0, 0]
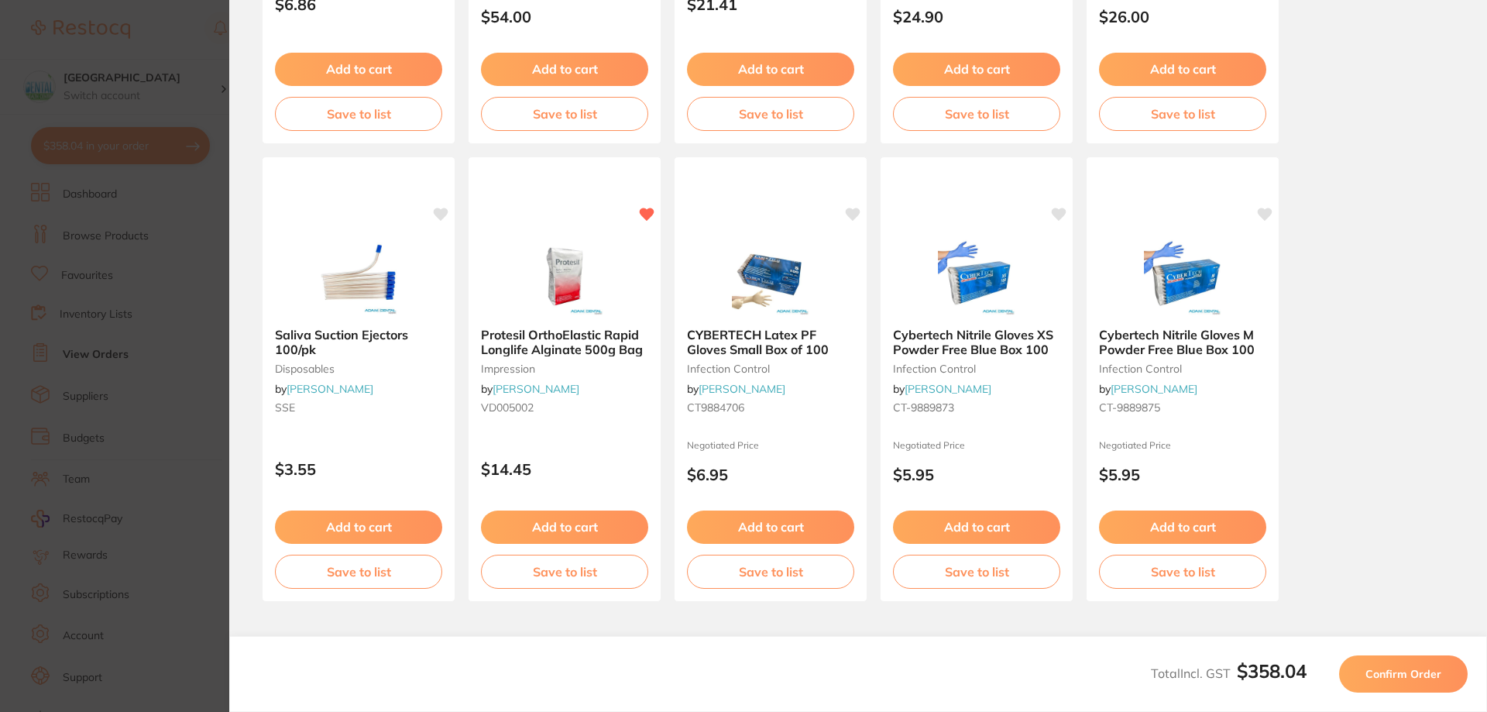
click at [1422, 679] on span "Confirm Order" at bounding box center [1403, 674] width 76 height 14
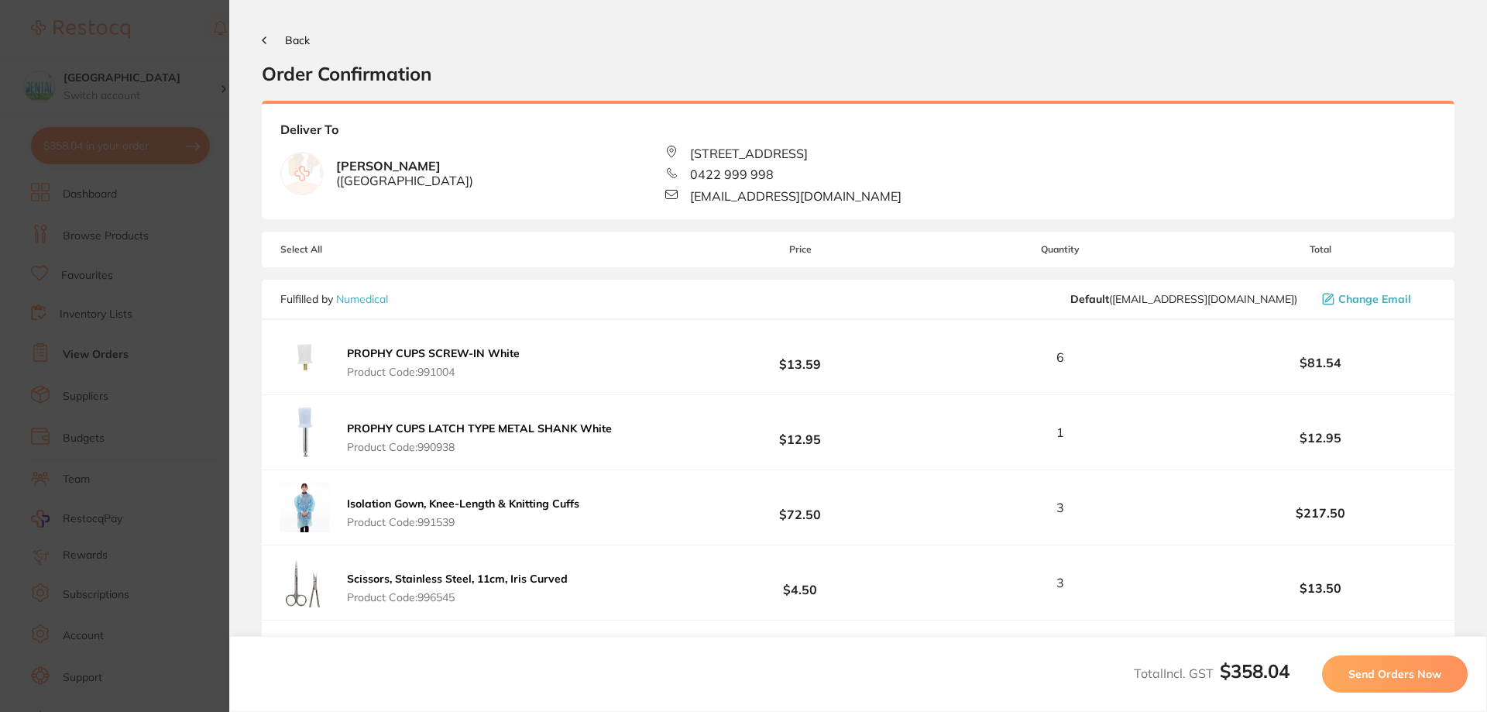
click at [1387, 679] on span "Send Orders Now" at bounding box center [1394, 674] width 93 height 14
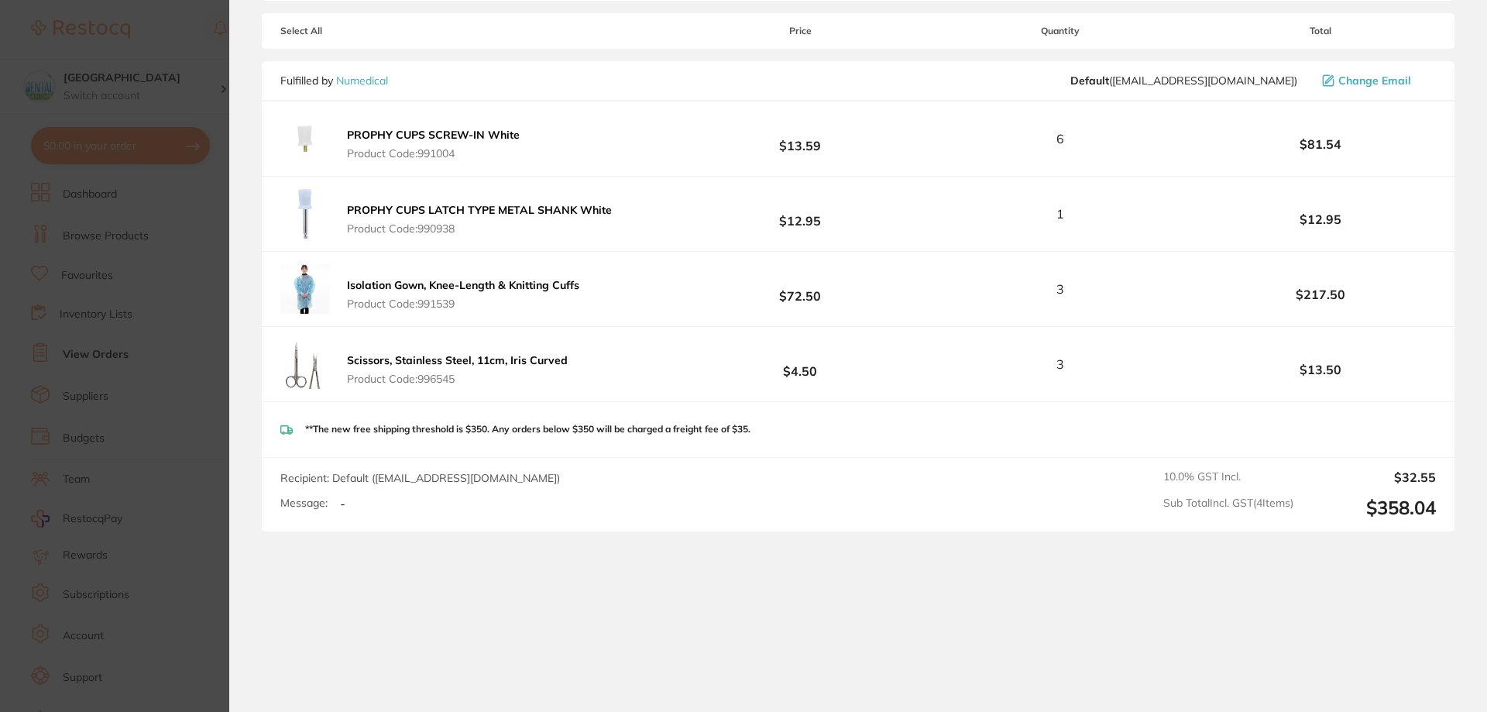
scroll to position [530, 0]
